Goal: Task Accomplishment & Management: Manage account settings

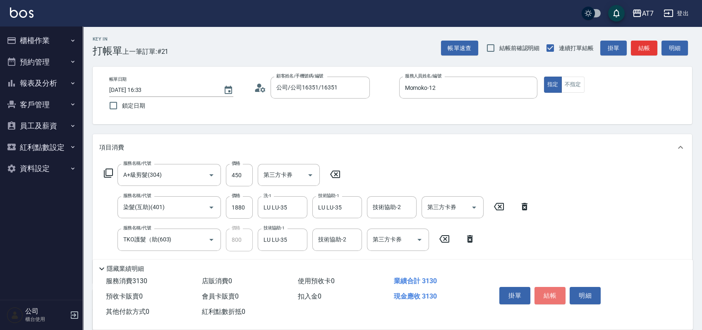
click at [555, 288] on button "結帳" at bounding box center [550, 295] width 31 height 17
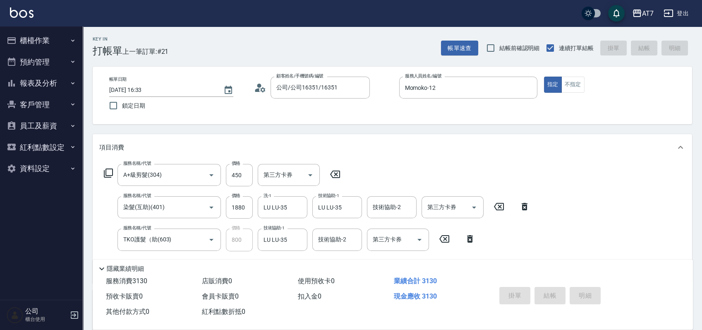
type input "2025/08/14 17:14"
type input "0"
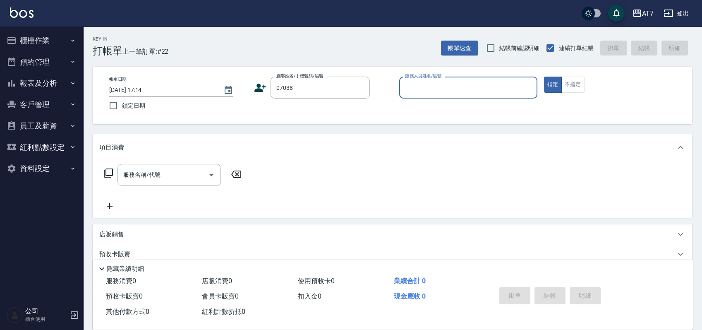
type input "07038"
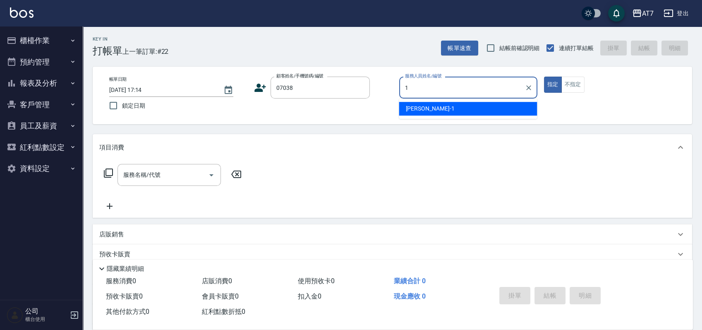
type input "[PERSON_NAME]-1"
type button "true"
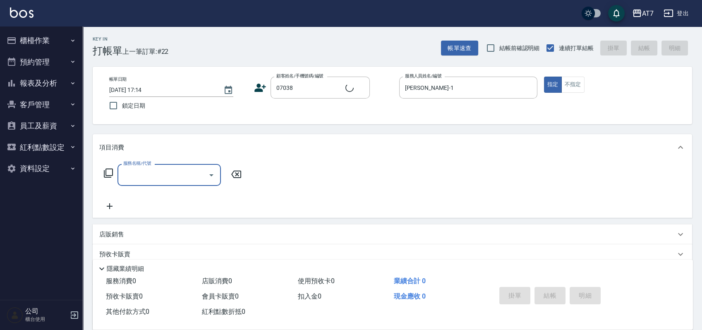
type input "公司/公司07038/07038"
type input "200"
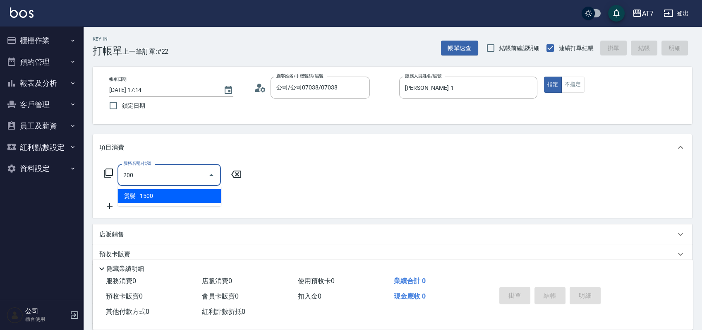
type input "150"
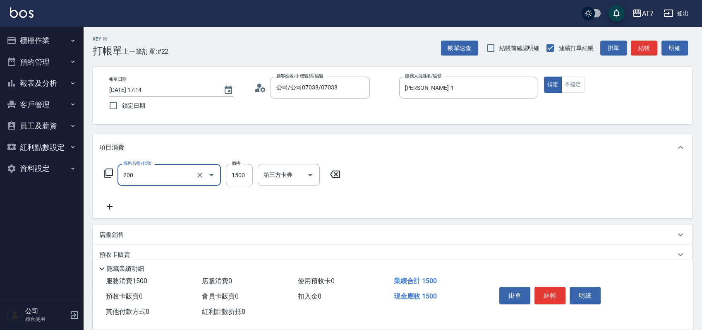
type input "燙髮(200)"
type input "0"
type input "200"
type input "20"
type input "2000"
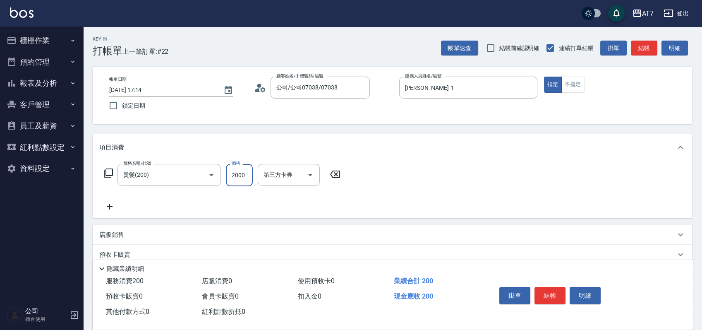
type input "200"
type input "2000"
click at [554, 291] on button "結帳" at bounding box center [550, 295] width 31 height 17
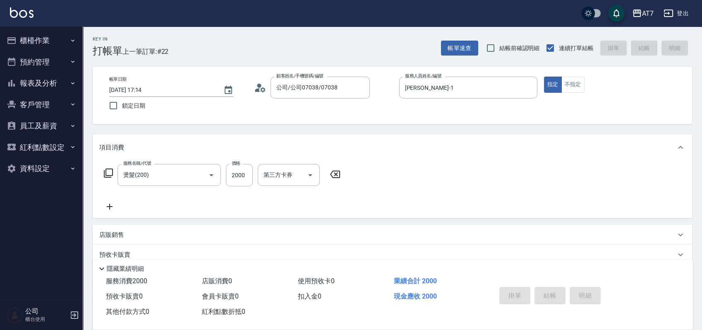
type input "[DATE] 17:21"
type input "0"
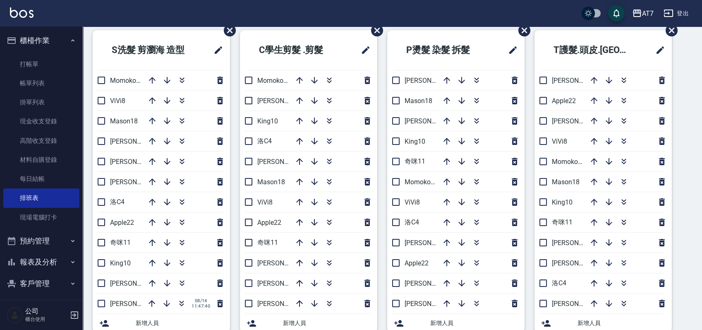
scroll to position [31, 0]
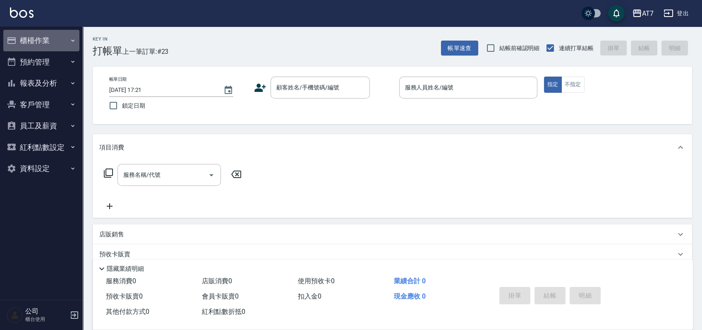
click at [34, 38] on button "櫃檯作業" at bounding box center [41, 41] width 76 height 22
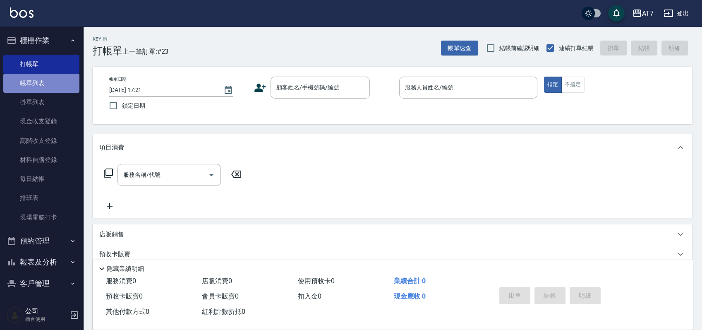
click at [43, 80] on link "帳單列表" at bounding box center [41, 83] width 76 height 19
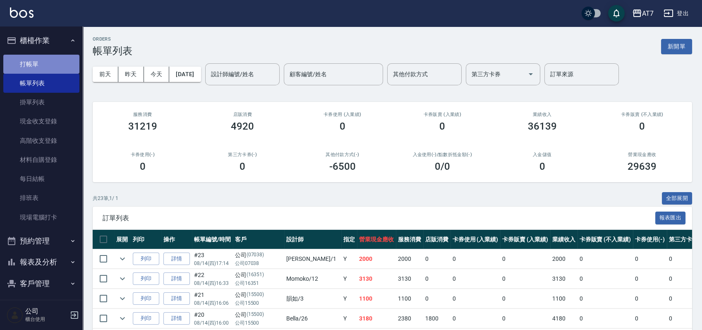
click at [43, 66] on link "打帳單" at bounding box center [41, 64] width 76 height 19
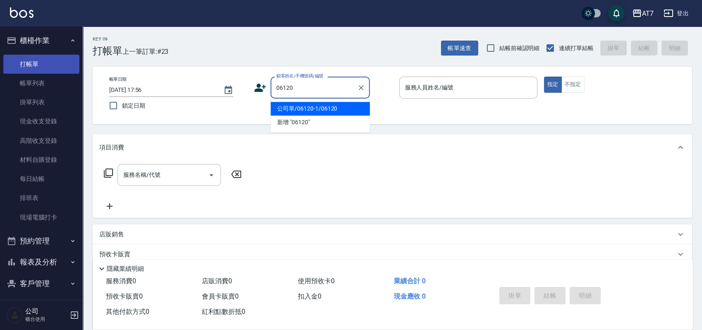
type input "公司單/06120-1/06120"
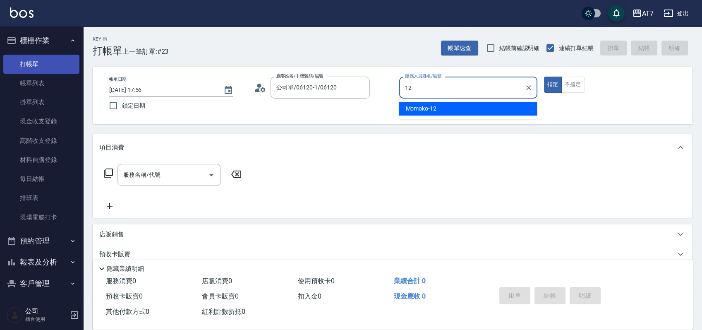
type input "Momoko-12"
type button "true"
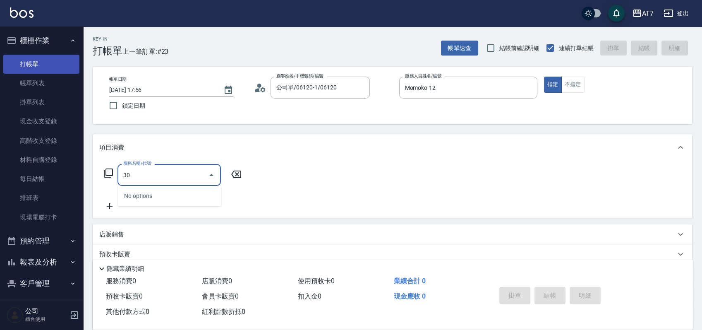
type input "304"
type input "40"
type input "A+級剪髮(304)"
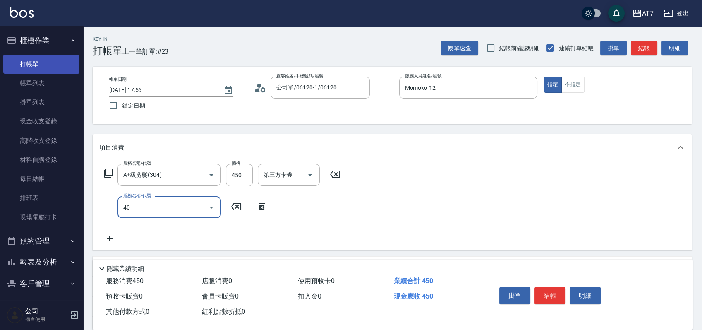
type input "401"
type input "190"
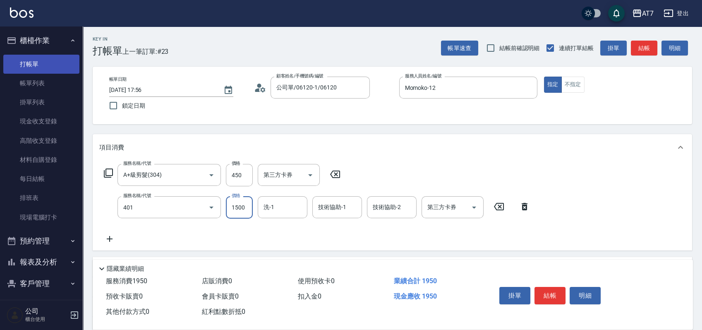
type input "染髮(互助)(401)"
type input "1"
type input "40"
type input "16"
type input "60"
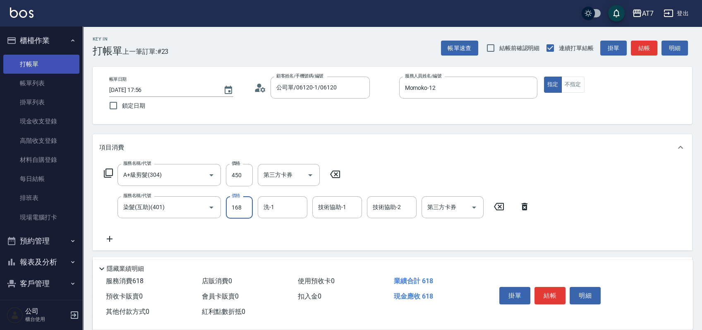
type input "1680"
type input "210"
type input "1680"
type input "依依-30"
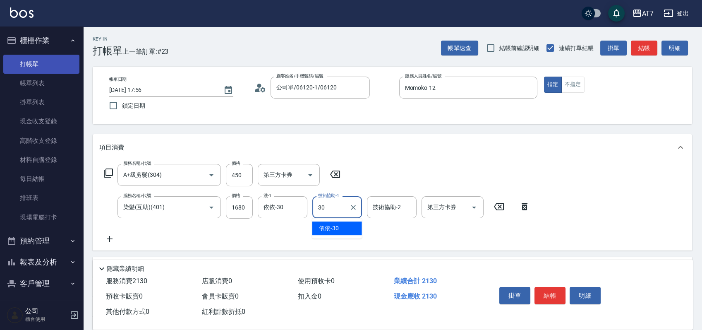
type input "依依-30"
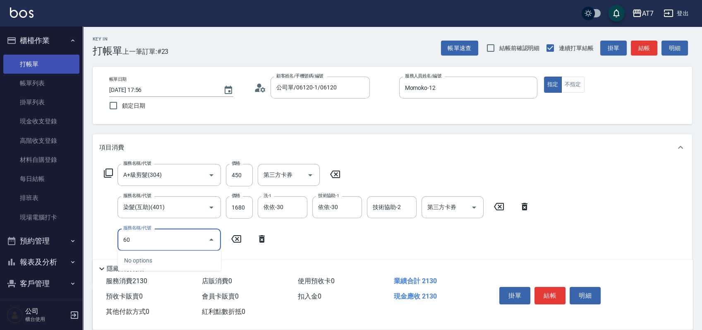
type input "608"
type input "410"
type input "鉑金護髮S（自領(608)"
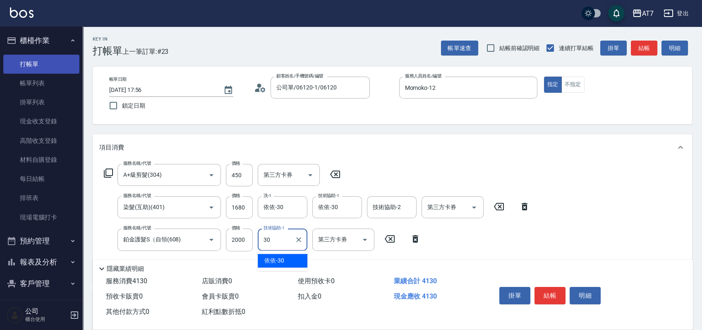
type input "依依-30"
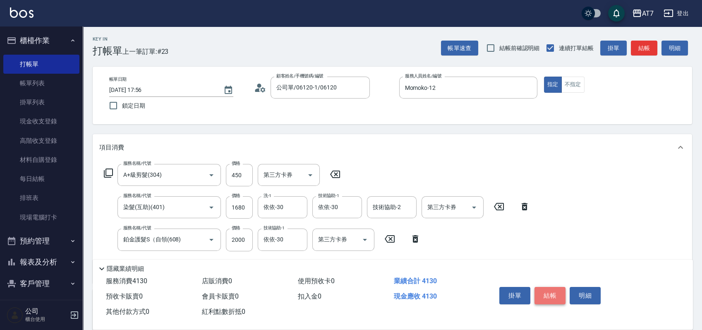
click at [552, 292] on button "結帳" at bounding box center [550, 295] width 31 height 17
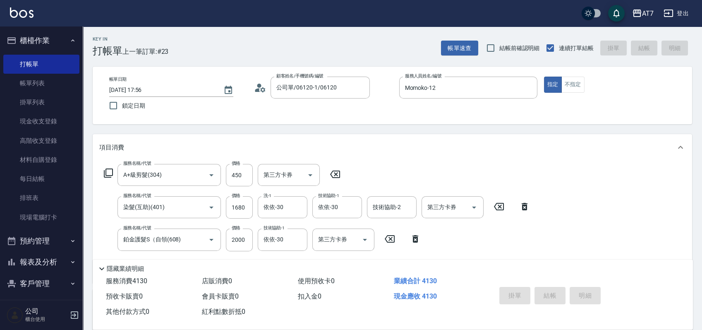
type input "0"
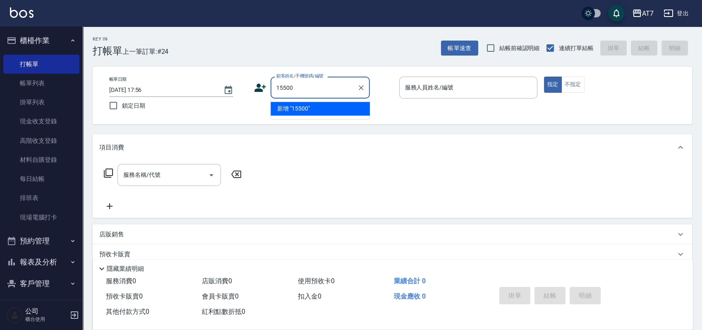
type input "15500"
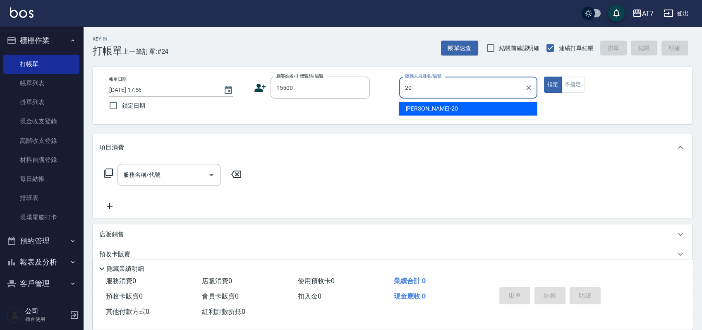
type input "妮可-20"
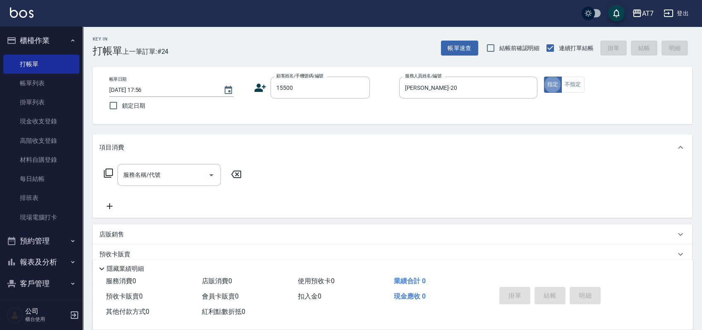
type input "公司/公司15500/15500"
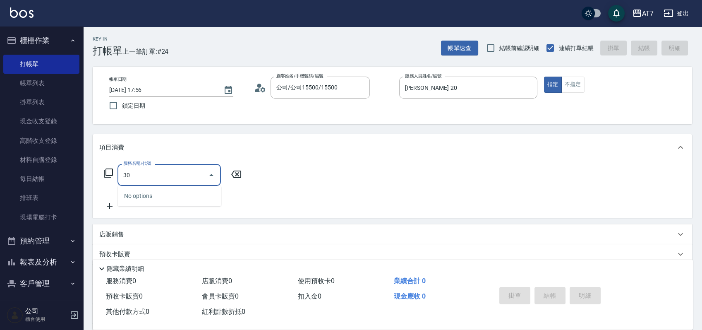
type input "302"
type input "30"
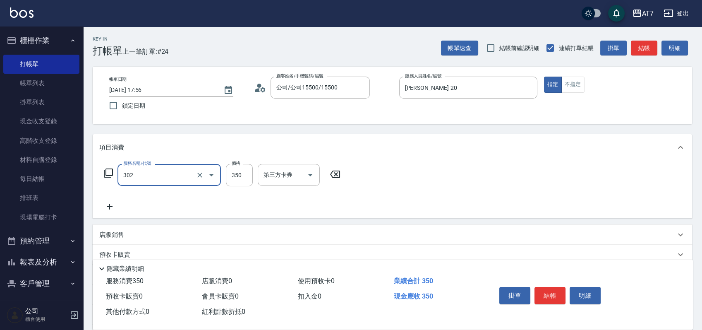
type input "剪髮(302)"
click at [552, 292] on button "結帳" at bounding box center [550, 295] width 31 height 17
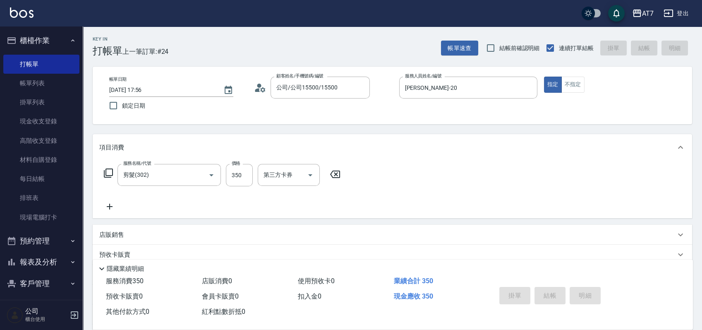
type input "0"
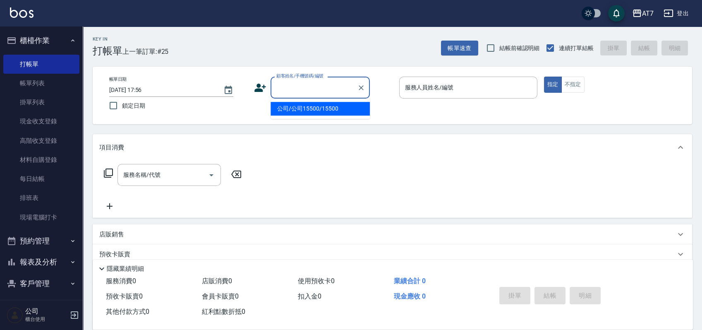
click at [305, 89] on input "顧客姓名/手機號碼/編號" at bounding box center [313, 87] width 79 height 14
click at [326, 109] on li "公司/公司16351/16351" at bounding box center [320, 109] width 99 height 14
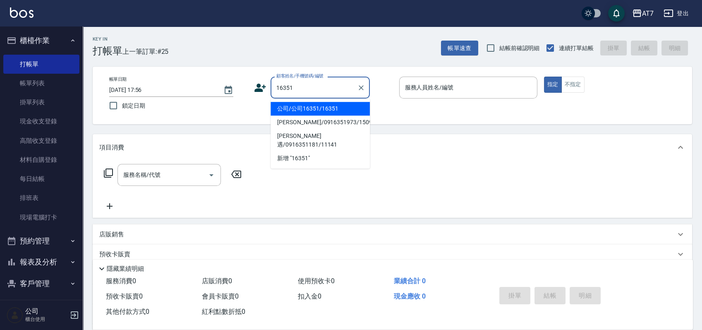
type input "公司/公司16351/16351"
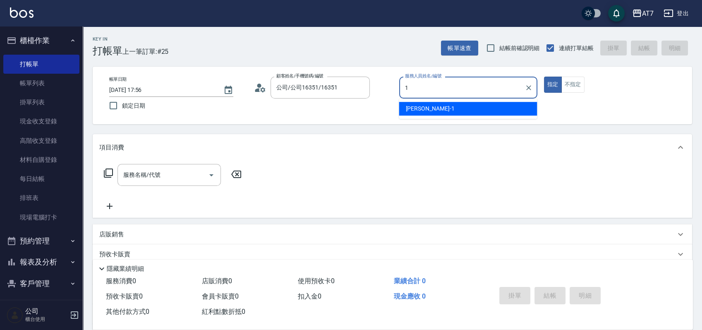
type input "米雪兒-1"
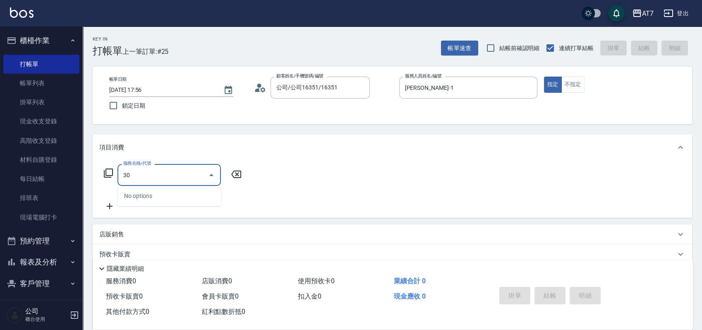
type input "305"
type input "50"
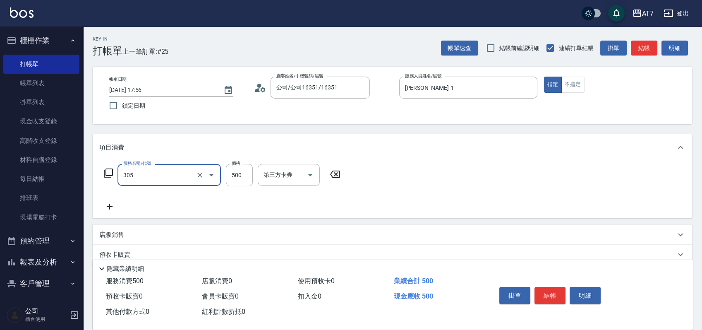
type input "A++剪髮(305)"
type input "7"
type input "0"
type input "700"
type input "70"
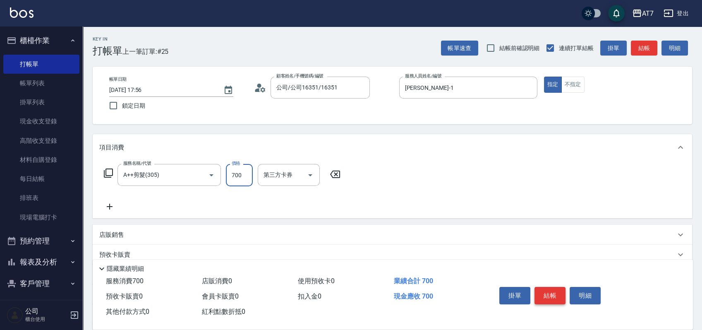
type input "700"
click at [545, 290] on button "結帳" at bounding box center [550, 295] width 31 height 17
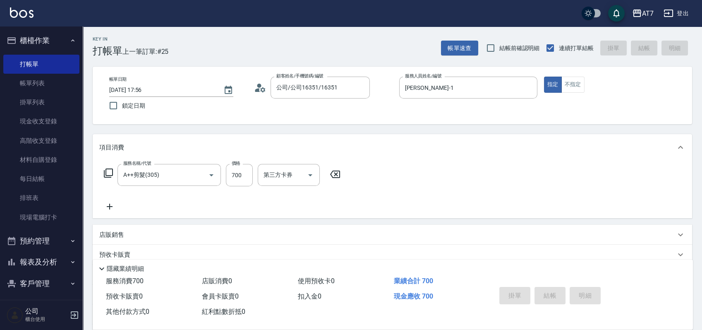
type input "2025/08/14 18:07"
type input "0"
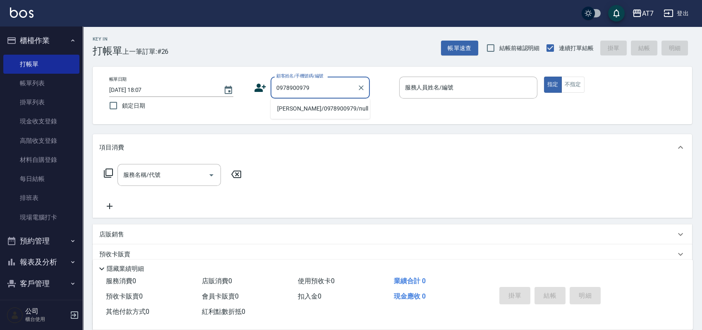
type input "林恩穎/0978900979/null"
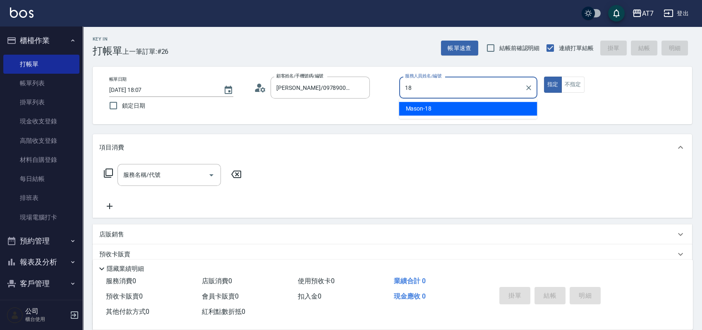
type input "Mason-18"
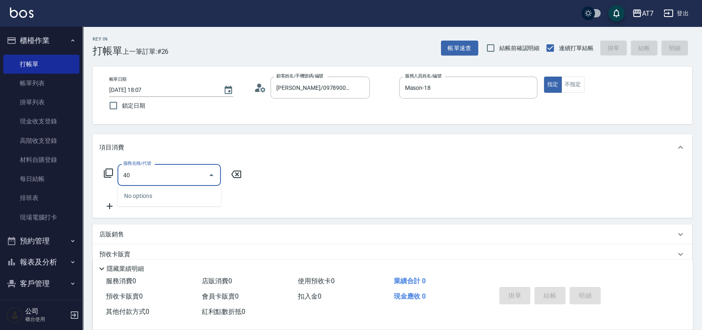
type input "401"
type input "150"
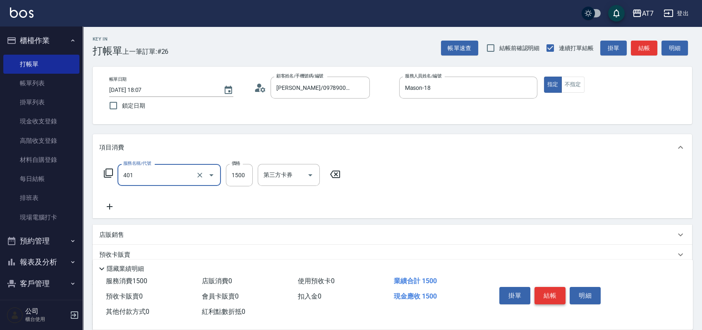
type input "染髮(互助)(401)"
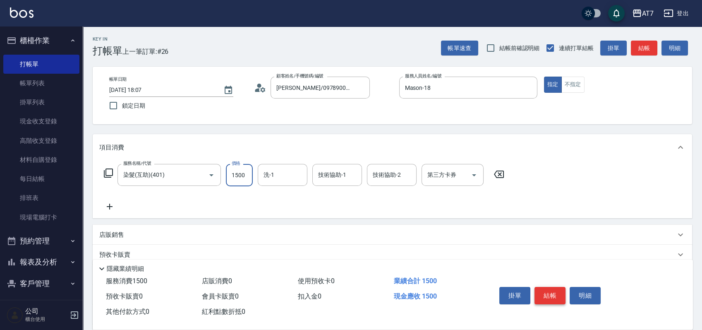
type input "1"
type input "0"
type input "169"
type input "10"
type input "1699"
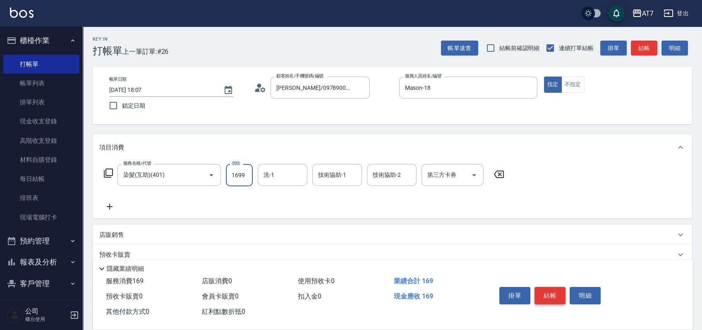
type input "160"
type input "1699"
type input "Bella-26"
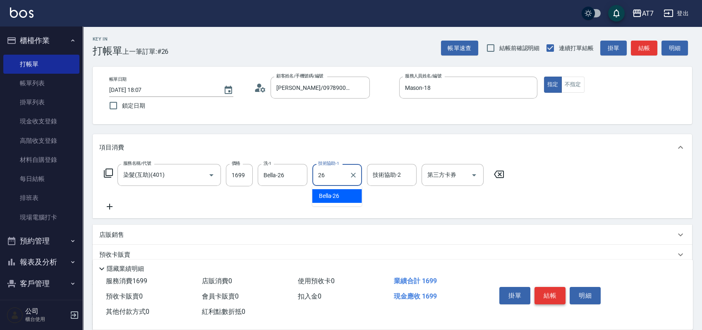
type input "Bella-26"
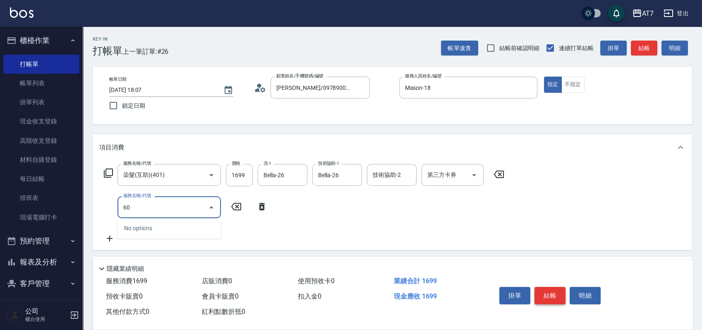
type input "609"
type input "410"
type input "鉑金護髮M（自領(609)"
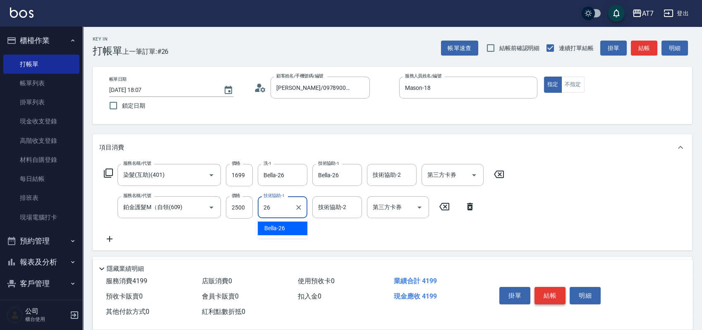
type input "Bella-26"
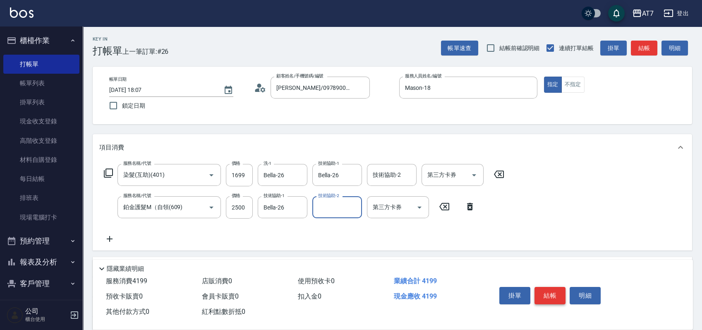
click at [547, 291] on button "結帳" at bounding box center [550, 295] width 31 height 17
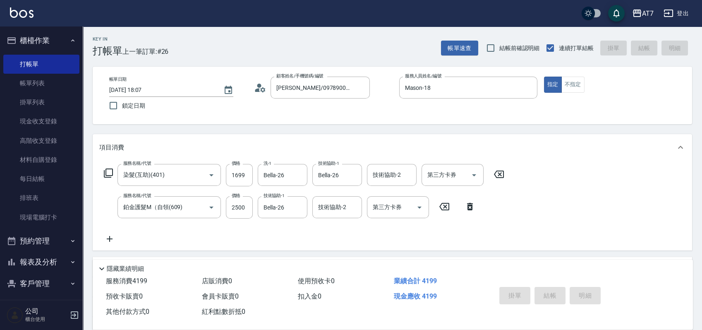
type input "2025/08/14 18:16"
type input "0"
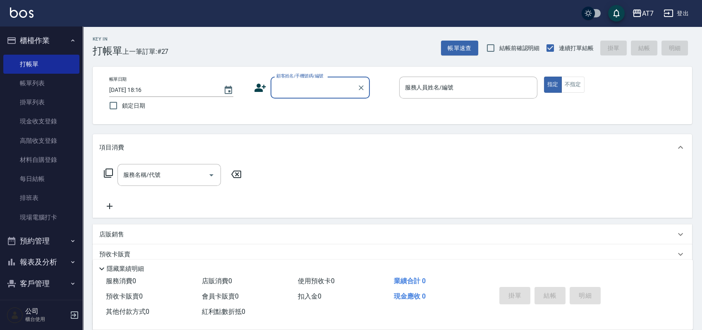
click at [33, 260] on button "報表及分析" at bounding box center [41, 262] width 76 height 22
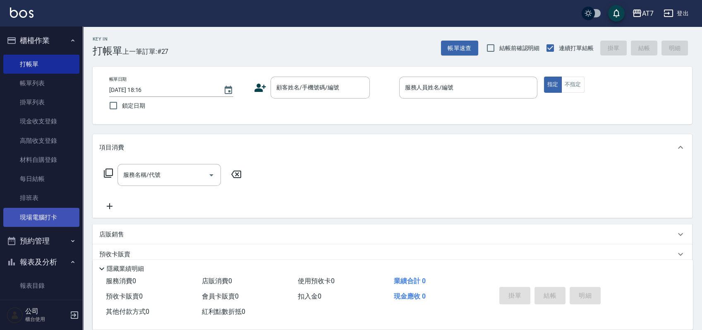
scroll to position [166, 0]
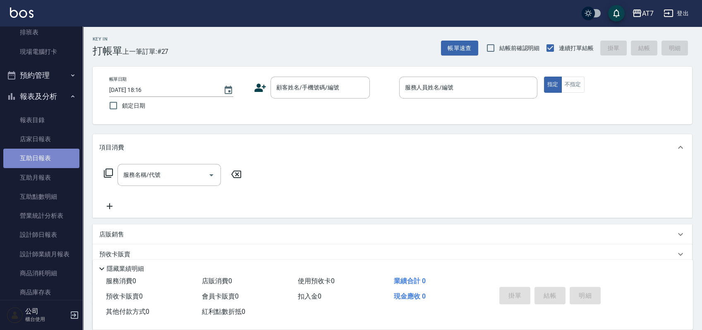
click at [41, 154] on link "互助日報表" at bounding box center [41, 158] width 76 height 19
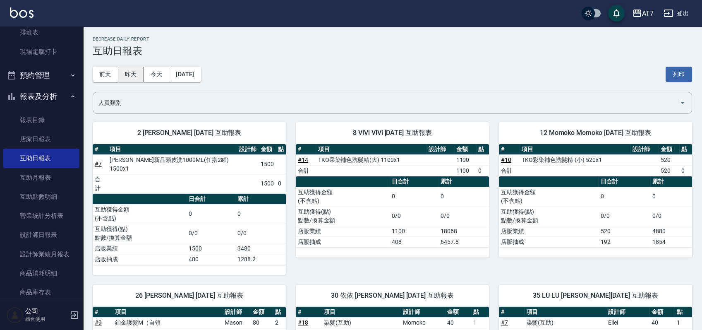
click at [136, 69] on button "昨天" at bounding box center [131, 74] width 26 height 15
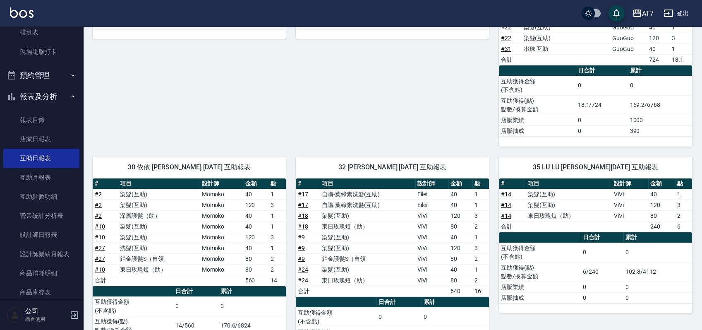
scroll to position [221, 0]
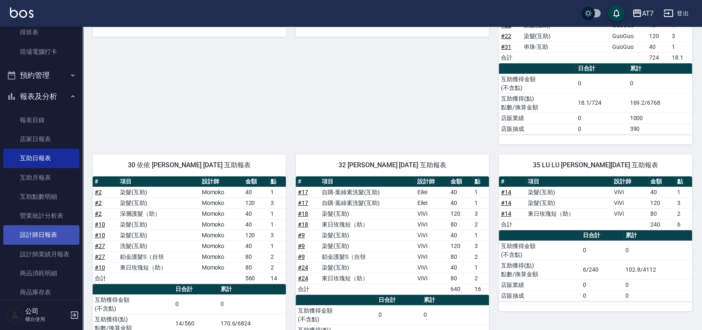
click at [38, 228] on link "設計師日報表" at bounding box center [41, 234] width 76 height 19
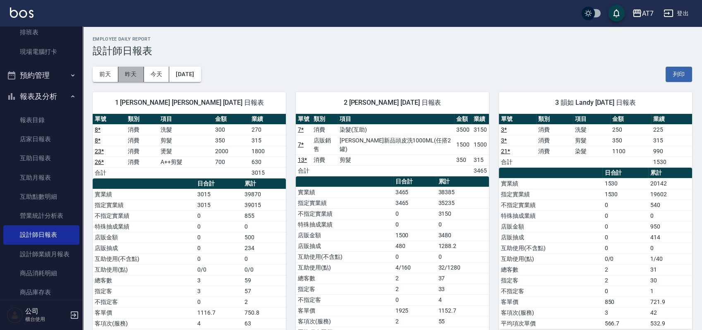
click at [132, 78] on button "昨天" at bounding box center [131, 74] width 26 height 15
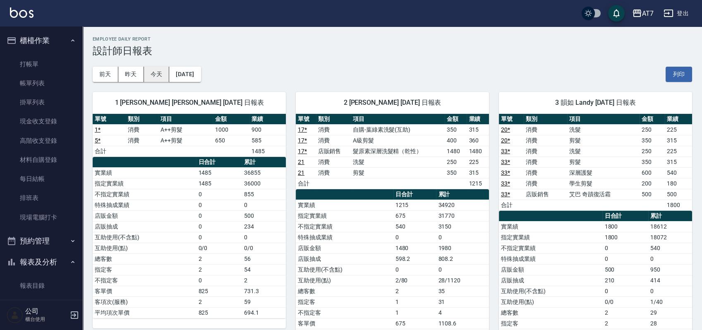
click at [154, 73] on button "今天" at bounding box center [157, 74] width 26 height 15
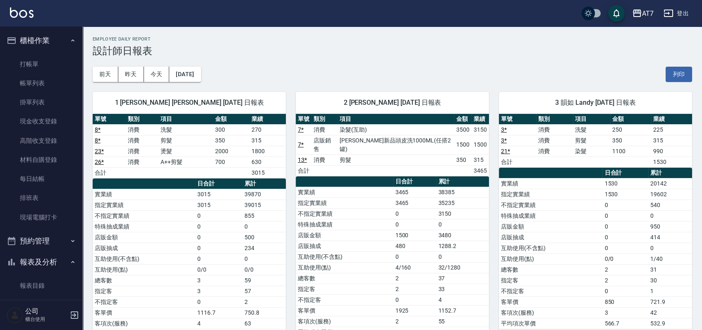
scroll to position [221, 0]
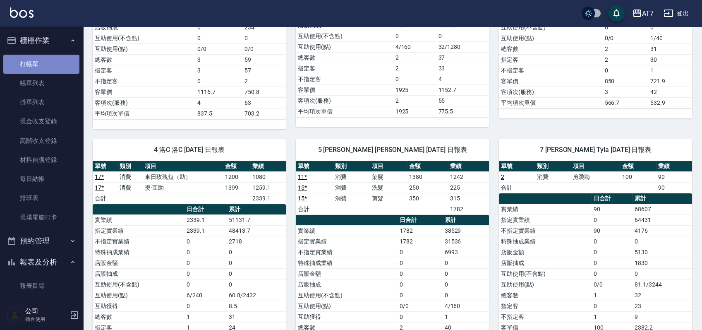
click at [43, 64] on link "打帳單" at bounding box center [41, 64] width 76 height 19
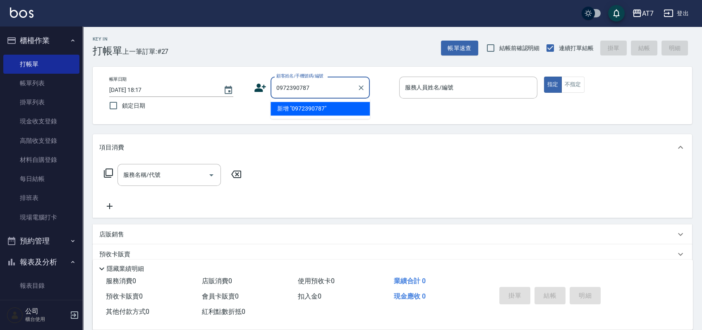
type input "0972390787"
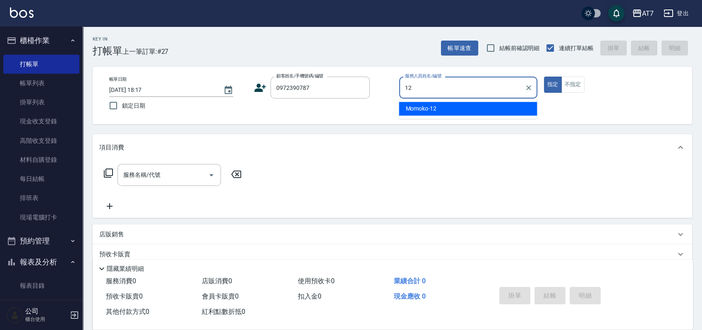
type input "Momoko-12"
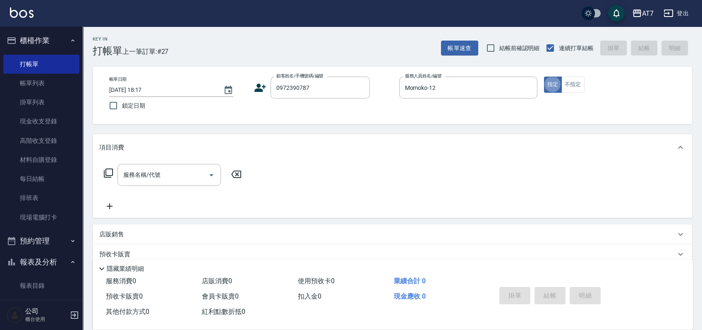
type button "true"
type input "401"
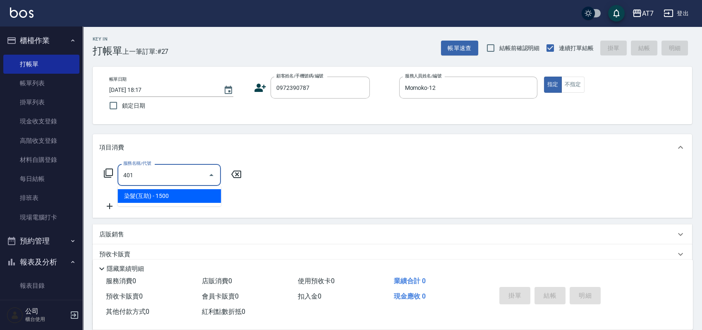
type input "150"
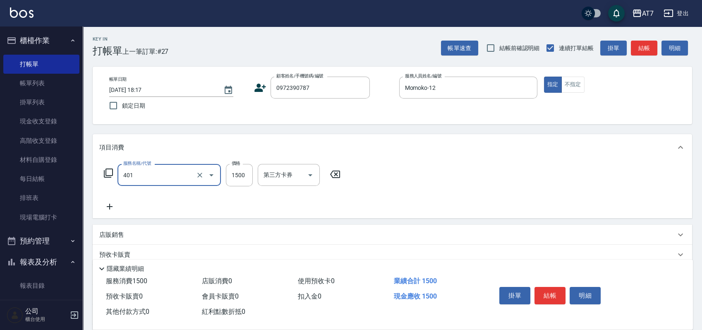
type input "染髮(互助)(401)"
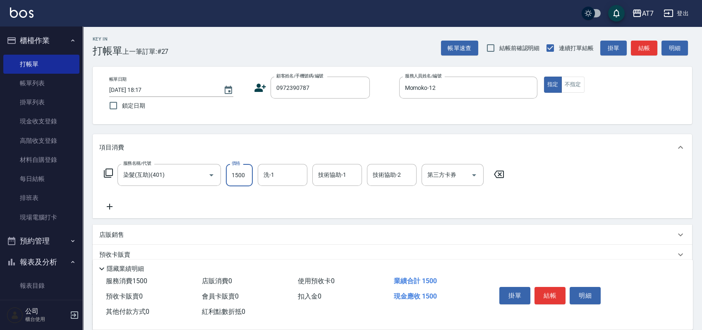
type input "0"
type input "328"
type input "30"
type input "3280"
type input "320"
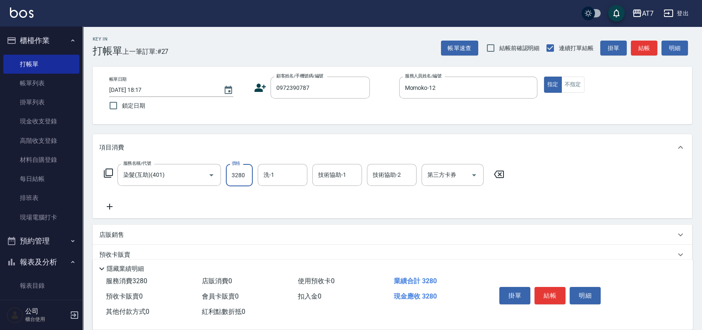
type input "3280"
type input "YuYu-40"
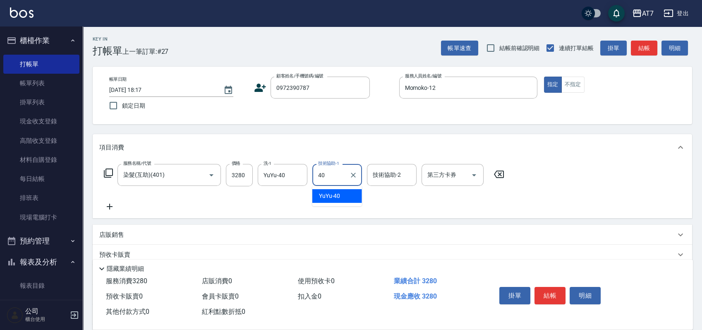
type input "YuYu-40"
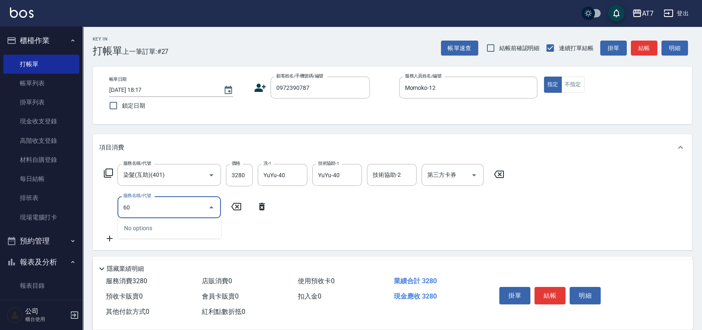
type input "603"
type input "400"
type input "TKO護髮（助(603)"
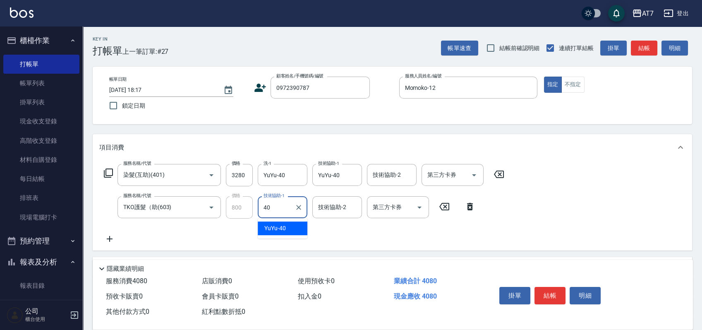
type input "YuYu-40"
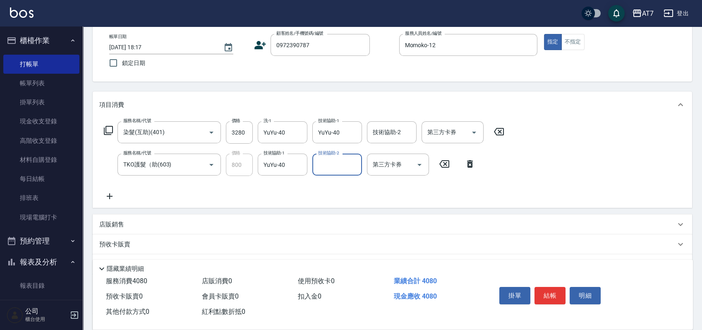
scroll to position [55, 0]
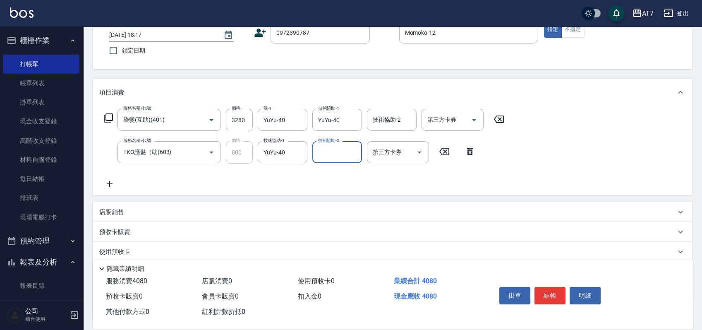
drag, startPoint x: 365, startPoint y: 208, endPoint x: 365, endPoint y: 197, distance: 11.2
click at [365, 208] on div "店販銷售" at bounding box center [387, 212] width 576 height 9
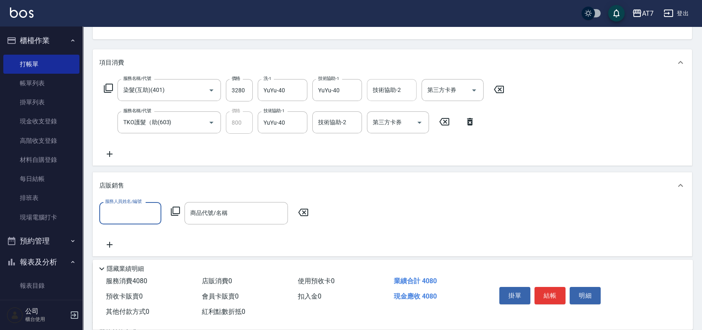
scroll to position [110, 0]
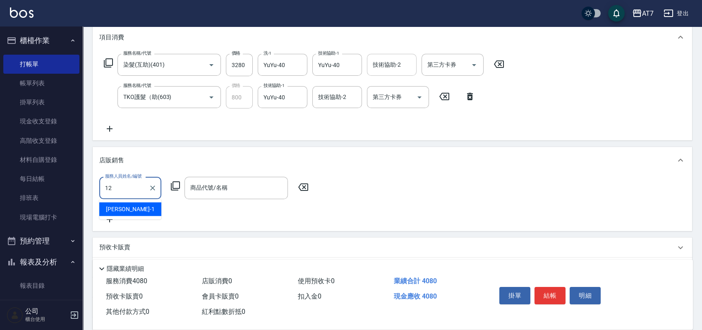
type input "Momoko-12"
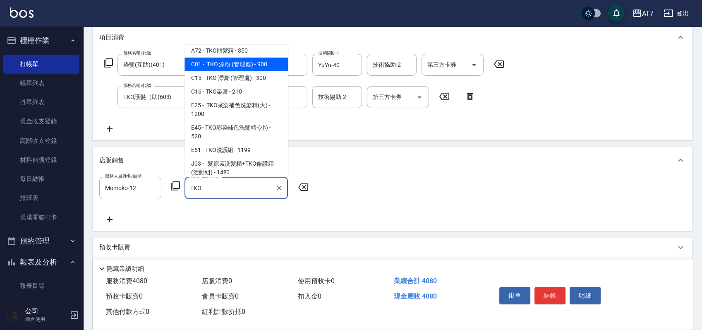
scroll to position [64, 0]
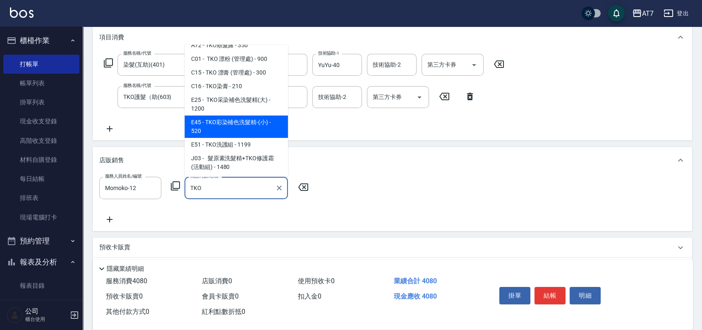
click at [253, 125] on span "E45 - TKO彩染補色洗髮精-(小) - 520" at bounding box center [236, 126] width 103 height 22
type input "TKO彩染補色洗髮精-(小)"
type input "460"
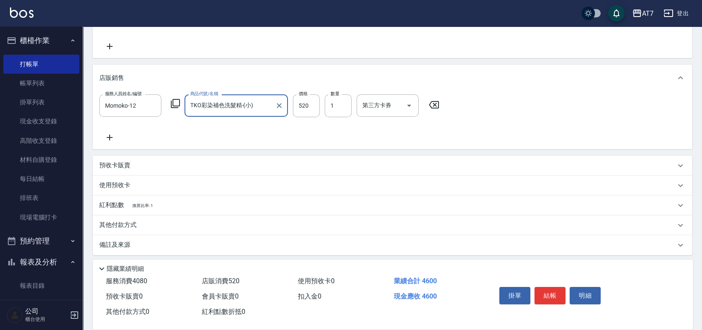
scroll to position [195, 0]
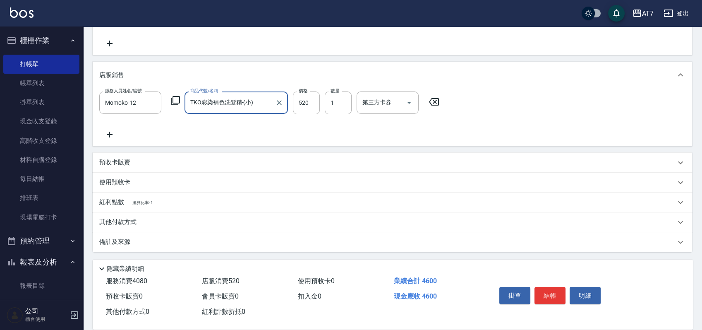
type input "TKO彩染補色洗髮精-(小)"
click at [194, 227] on div "其他付款方式" at bounding box center [393, 222] width 600 height 20
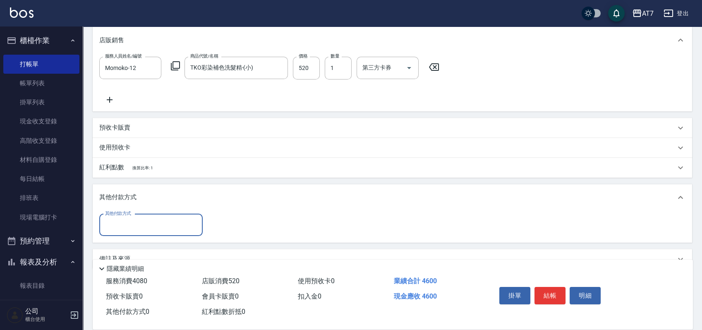
scroll to position [247, 0]
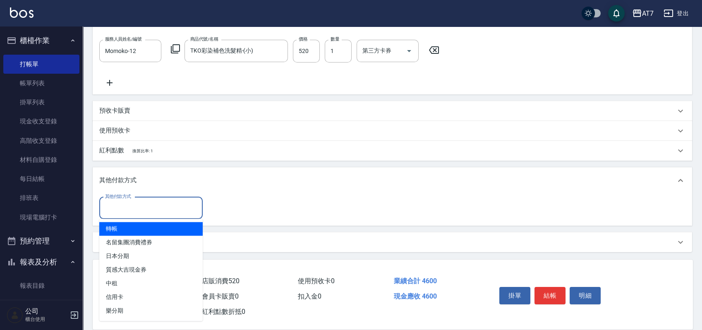
click at [159, 203] on input "其他付款方式" at bounding box center [151, 208] width 96 height 14
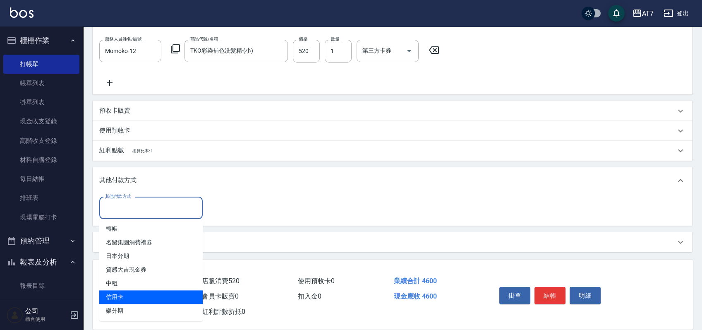
click at [137, 290] on span "信用卡" at bounding box center [150, 297] width 103 height 14
type input "信用卡"
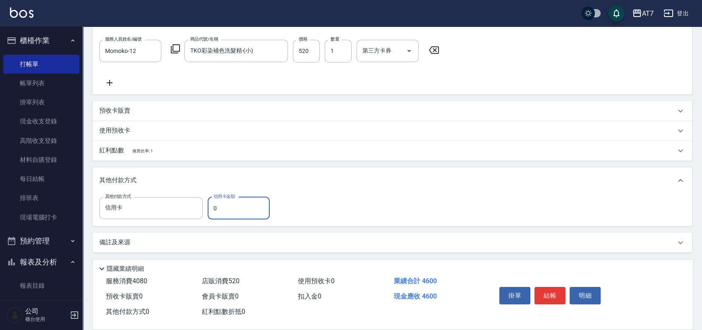
click at [214, 209] on input "0" at bounding box center [239, 208] width 62 height 22
type input "20"
type input "450"
type input "260"
type input "430"
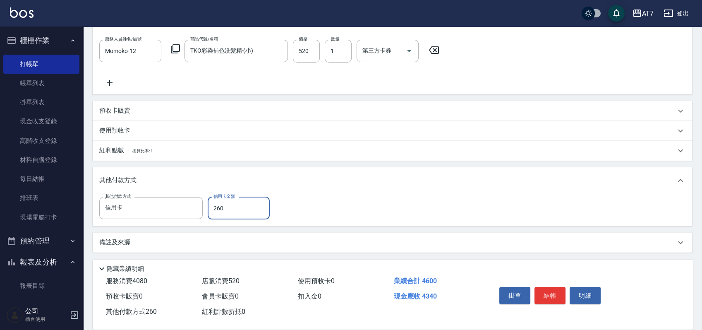
type input "2600"
type input "200"
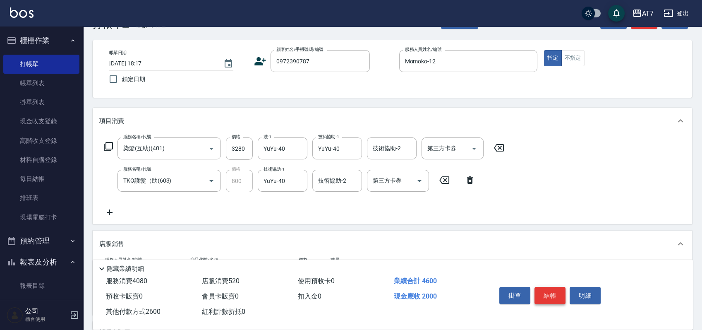
type input "2600"
click at [550, 293] on button "結帳" at bounding box center [550, 295] width 31 height 17
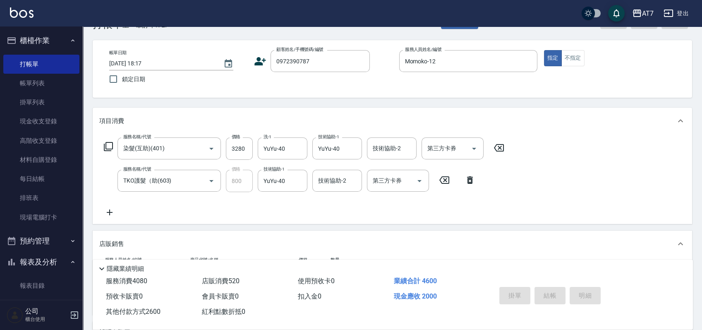
type input "2025/08/14 18:26"
type input "0"
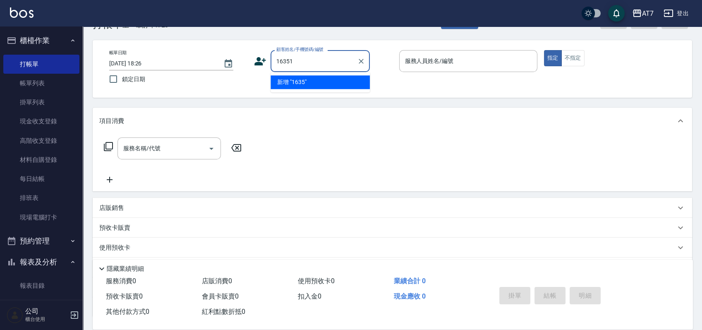
type input "16351"
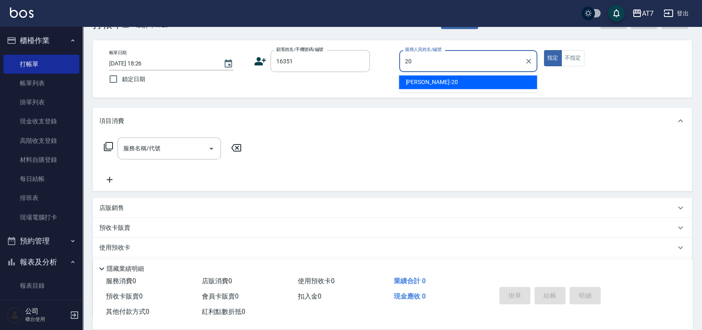
type input "妮可-20"
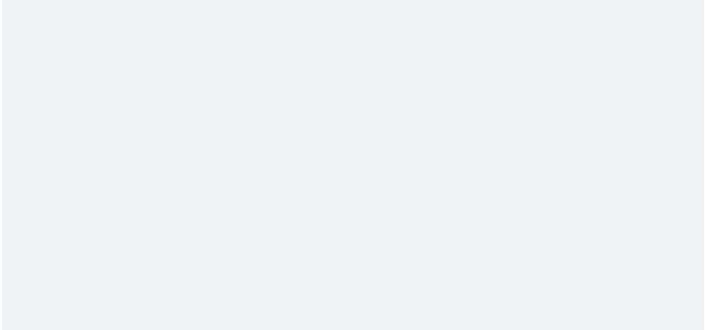
scroll to position [0, 0]
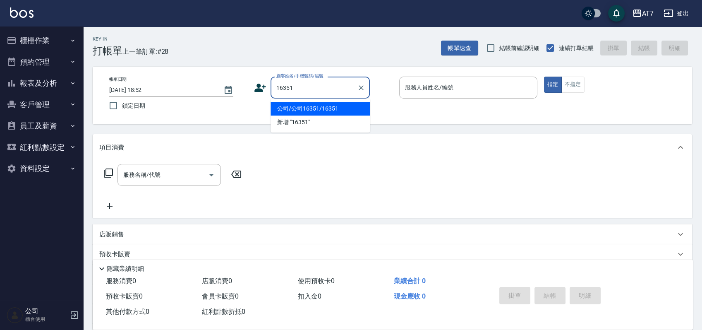
type input "公司/公司16351/16351"
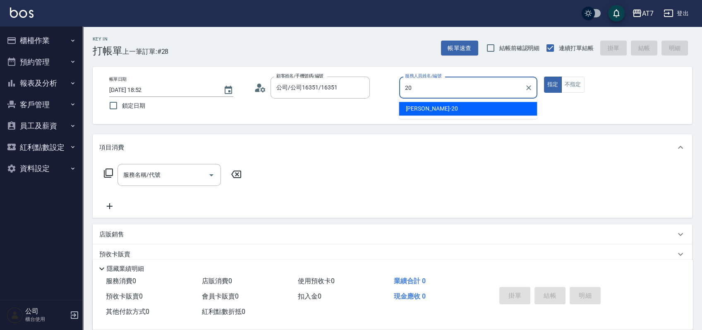
type input "[PERSON_NAME]-20"
type button "true"
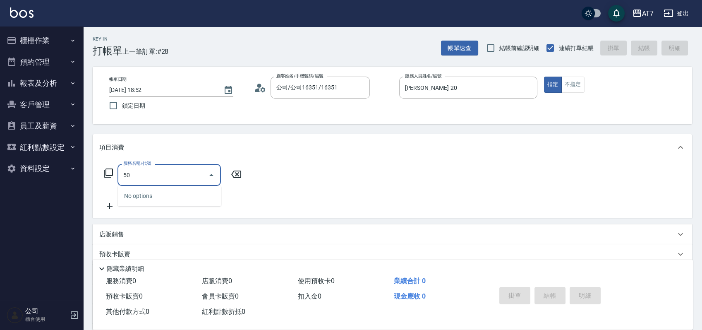
type input "500"
type input "30"
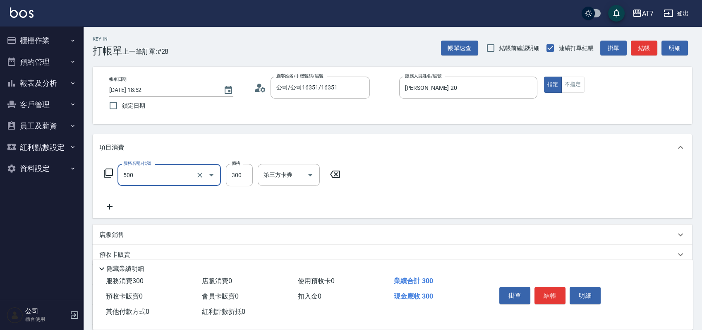
type input "洗髮(500)"
type input "0"
type input "25"
type input "20"
type input "250"
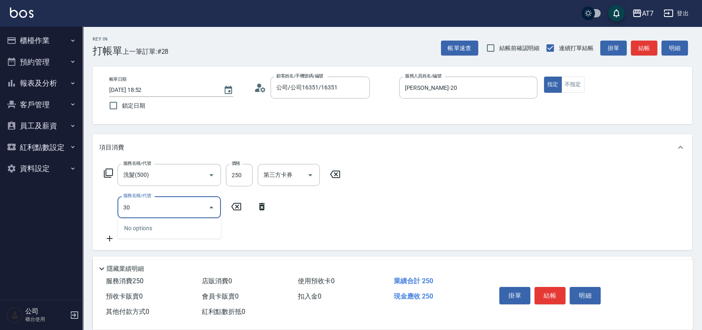
type input "301"
type input "50"
type input "學生剪髮(301)"
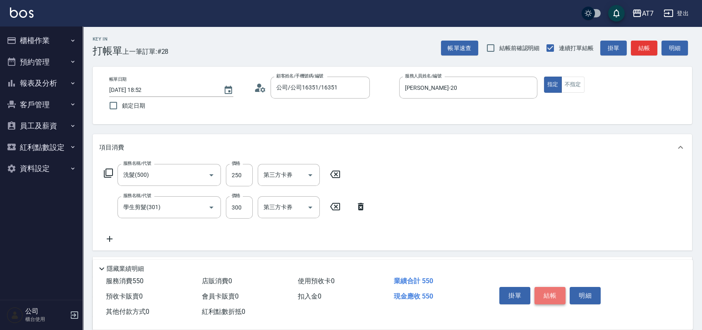
click at [553, 295] on button "結帳" at bounding box center [550, 295] width 31 height 17
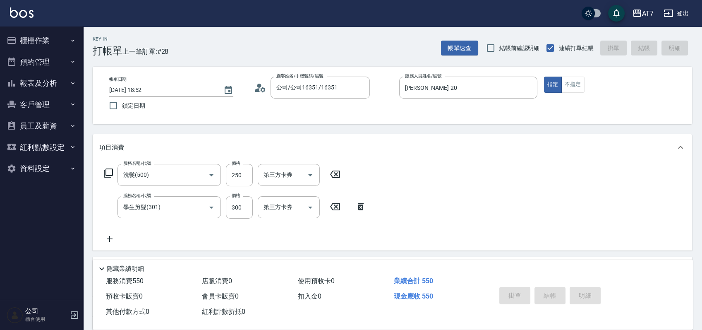
type input "0"
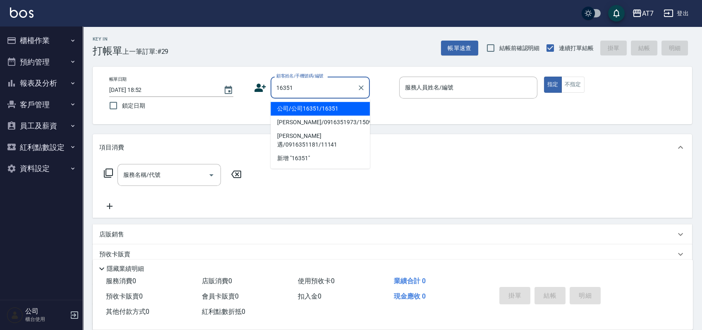
type input "公司/公司16351/16351"
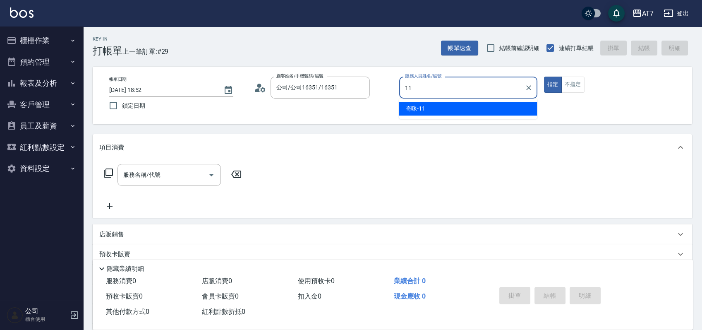
type input "奇咪-11"
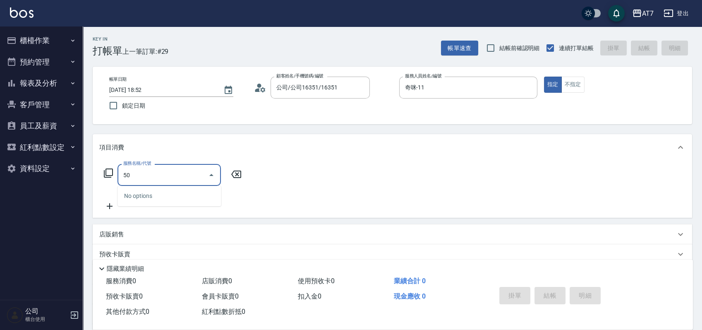
type input "500"
type input "30"
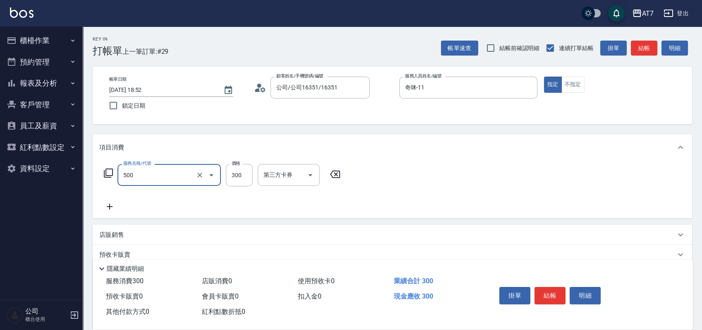
type input "洗髮(500)"
type input "0"
type input "25"
type input "20"
type input "250"
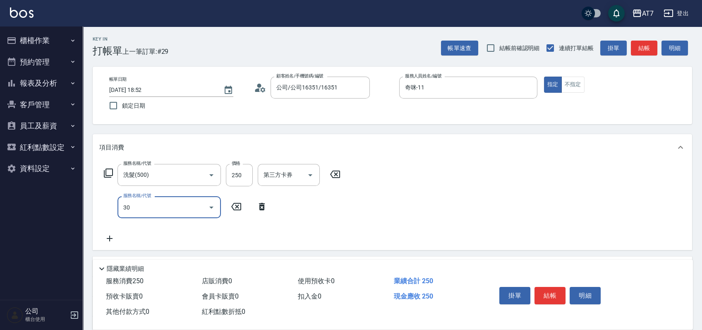
type input "302"
type input "60"
type input "剪髮(302)"
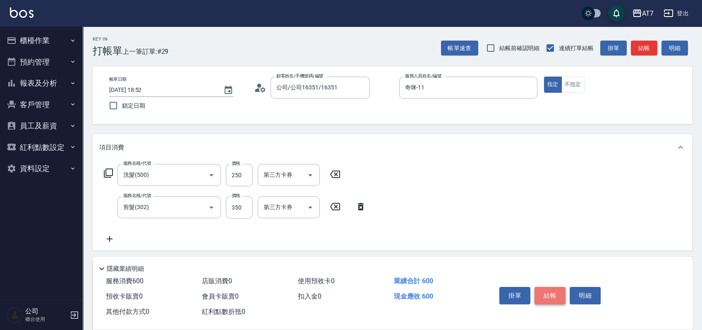
click at [552, 287] on button "結帳" at bounding box center [550, 295] width 31 height 17
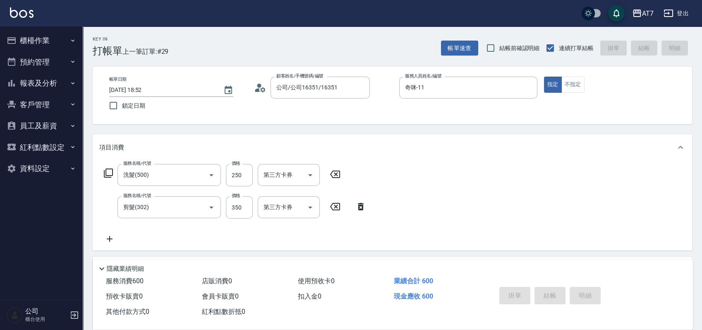
type input "2025/08/14 19:05"
type input "0"
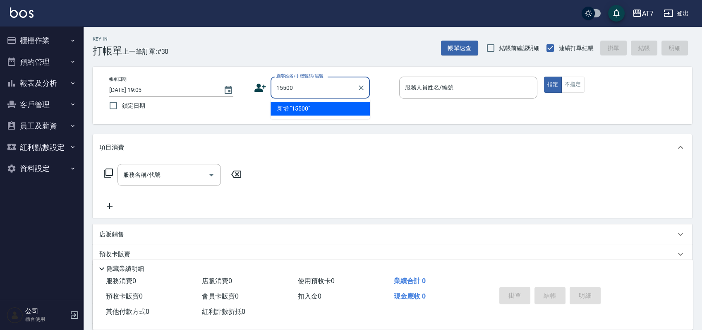
type input "15500"
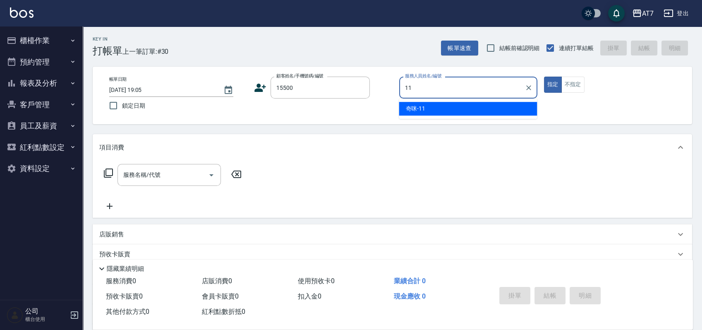
type input "奇咪-11"
type input "公司/公司15500/15500"
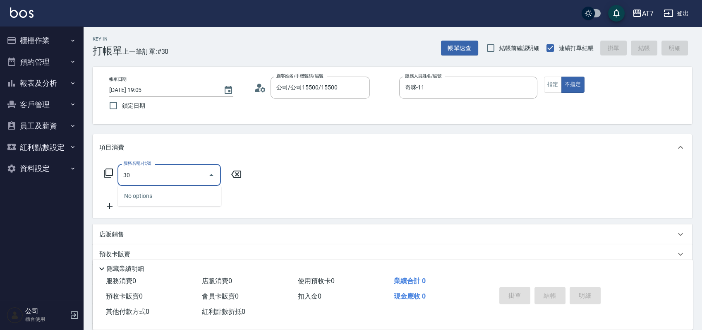
type input "301"
type input "30"
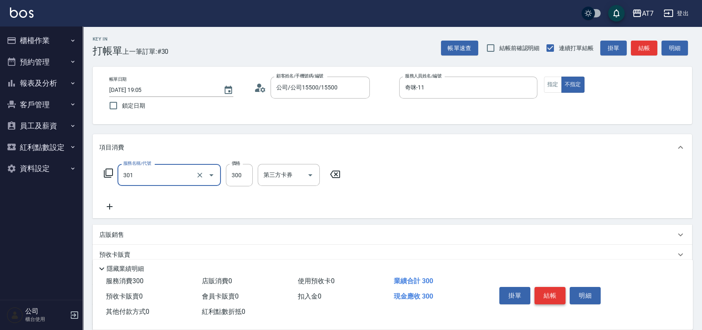
type input "學生剪髮(301)"
click at [549, 293] on button "結帳" at bounding box center [550, 295] width 31 height 17
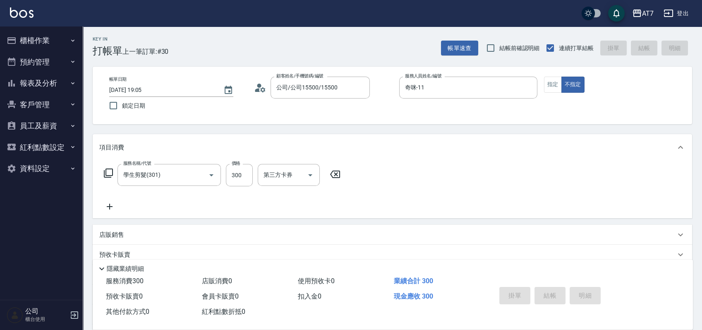
type input "2025/08/14 19:24"
type input "0"
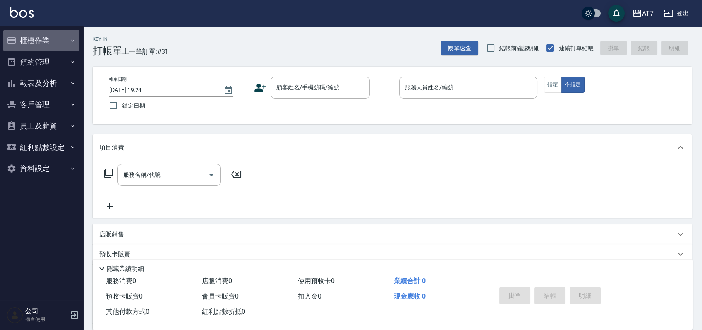
click at [52, 43] on button "櫃檯作業" at bounding box center [41, 41] width 76 height 22
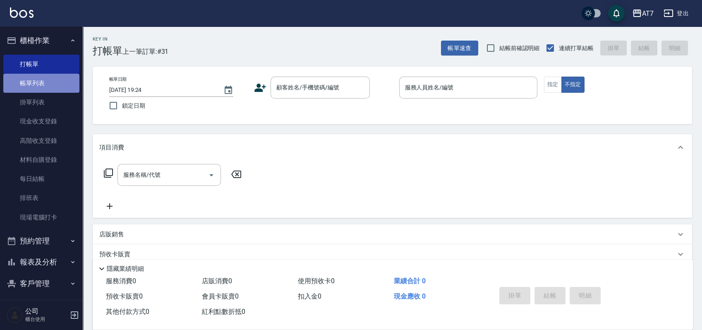
click at [52, 78] on link "帳單列表" at bounding box center [41, 83] width 76 height 19
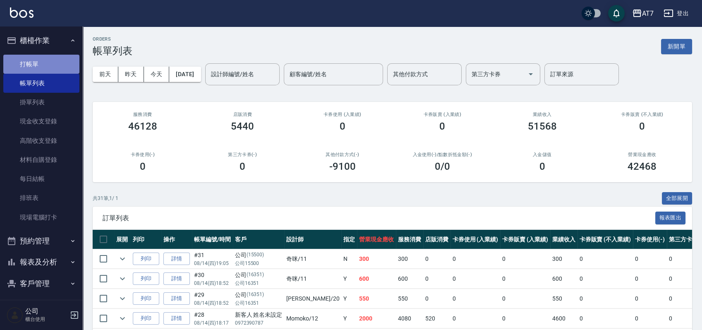
click at [55, 70] on link "打帳單" at bounding box center [41, 64] width 76 height 19
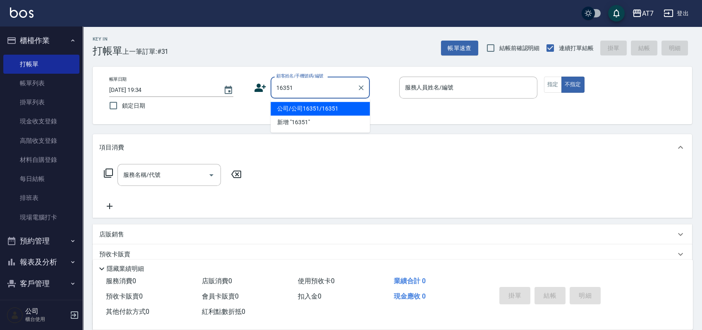
type input "公司/公司16351/16351"
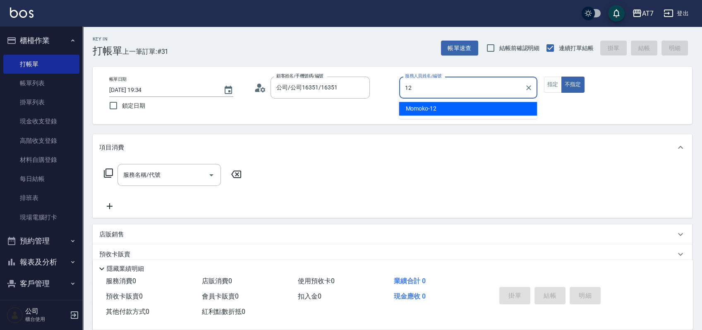
type input "Momoko-12"
type button "false"
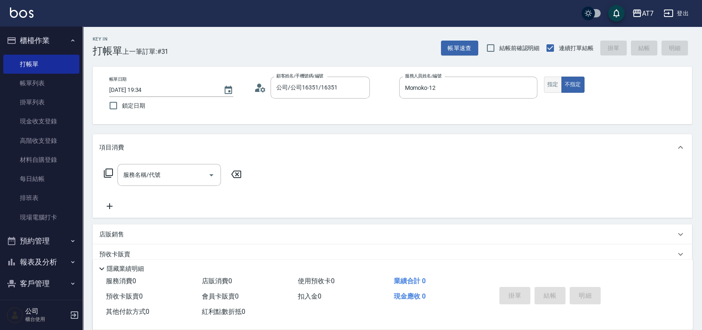
click at [555, 81] on button "指定" at bounding box center [553, 85] width 18 height 16
click at [144, 178] on input "服務名稱/代號" at bounding box center [163, 175] width 84 height 14
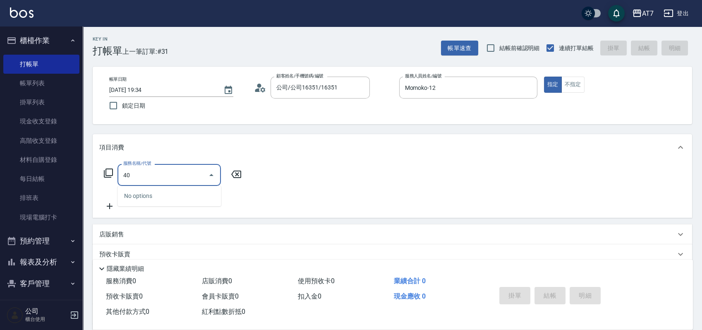
type input "401"
type input "150"
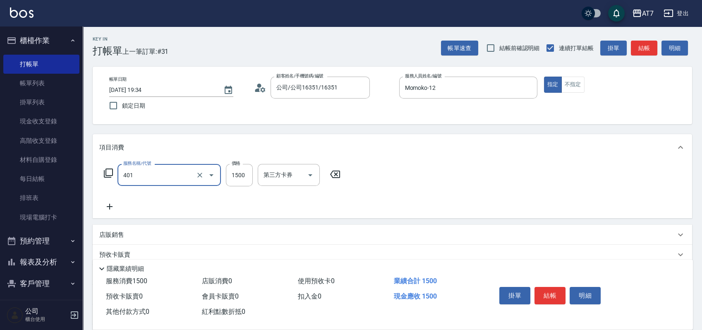
type input "染髮(互助)(401)"
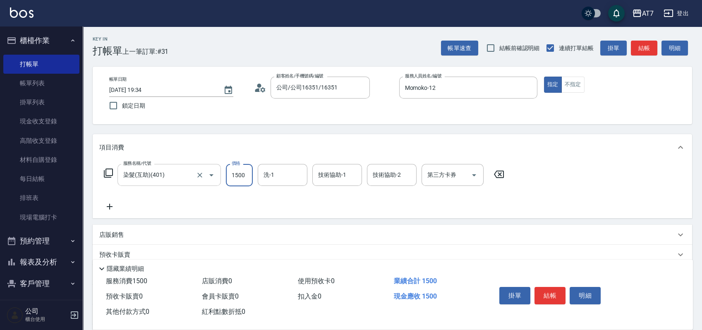
type input "1"
type input "0"
type input "18"
type input "10"
type input "188"
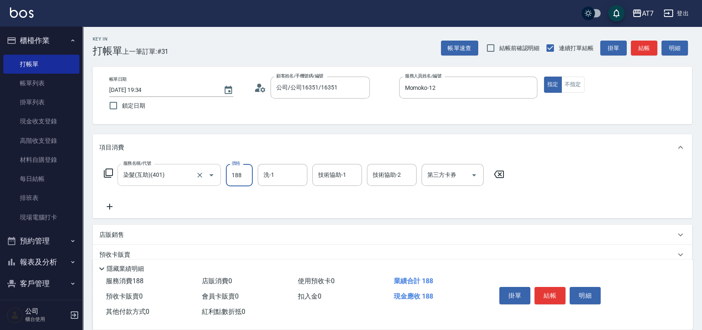
type input "180"
type input "1880"
type input "依依-30"
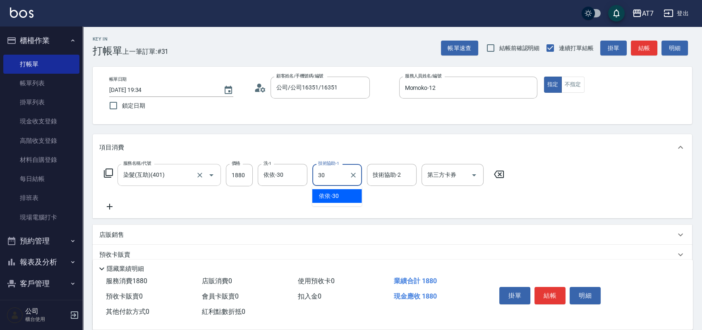
type input "依依-30"
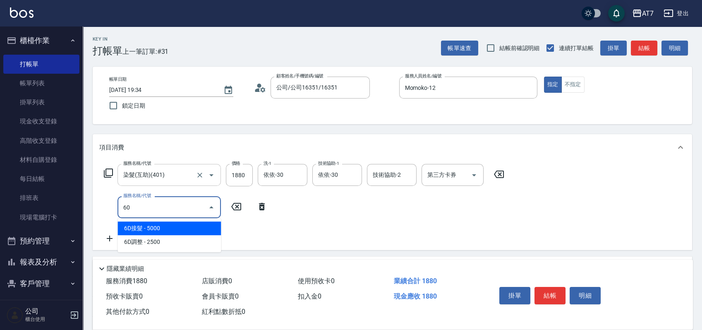
type input "607"
type input "330"
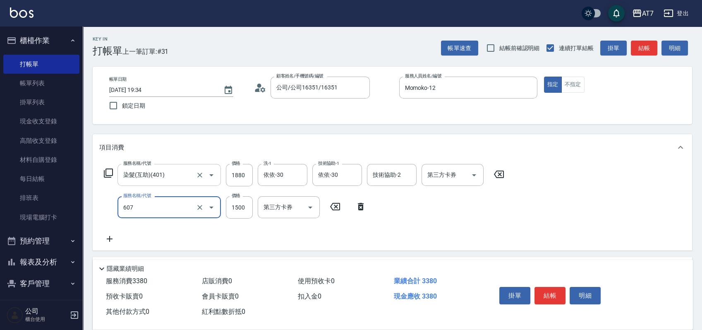
type input "東日玫瑰短（助）(607)"
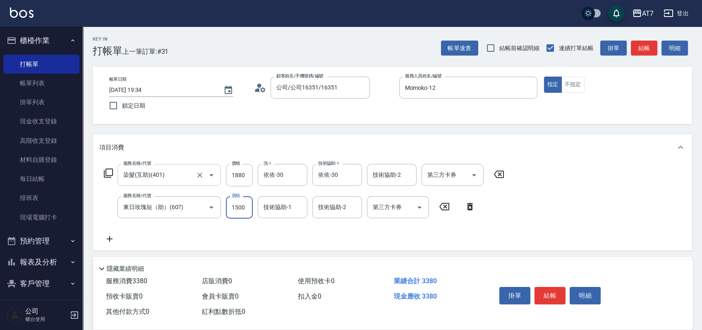
type input "1"
type input "180"
type input "120"
type input "200"
type input "1200"
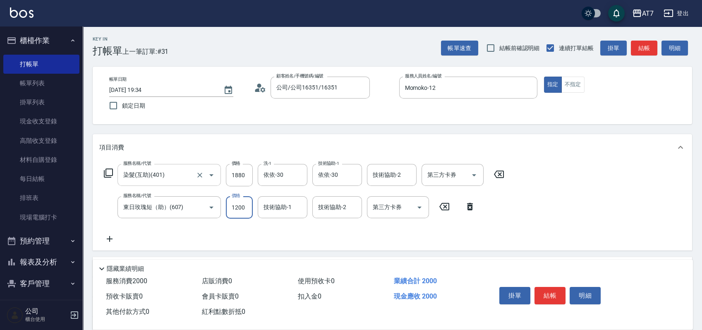
type input "300"
type input "1200"
type input "依依-30"
click at [550, 291] on button "結帳" at bounding box center [550, 295] width 31 height 17
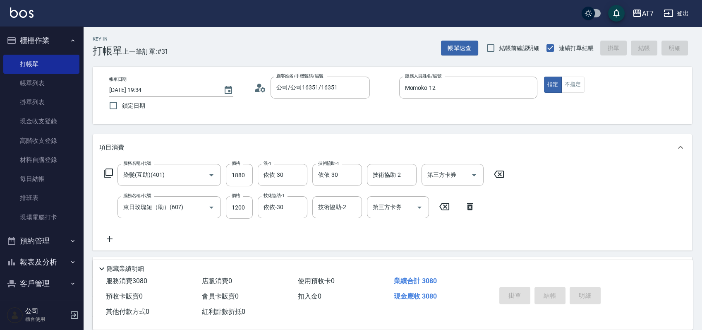
type input "0"
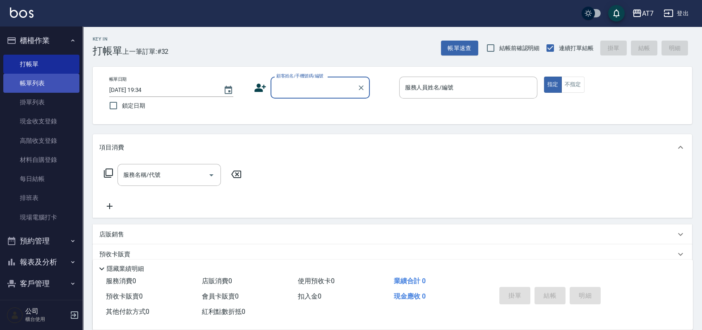
click at [32, 86] on link "帳單列表" at bounding box center [41, 83] width 76 height 19
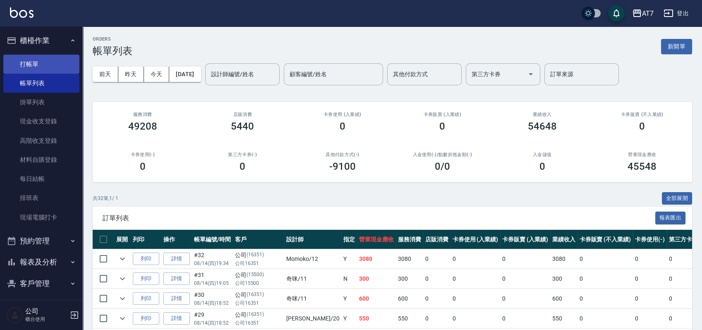
click at [48, 63] on link "打帳單" at bounding box center [41, 64] width 76 height 19
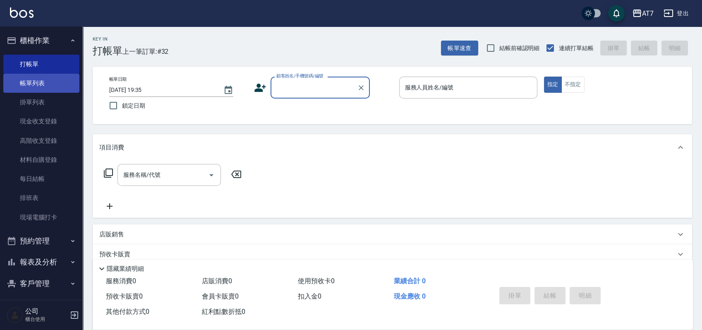
click at [32, 84] on link "帳單列表" at bounding box center [41, 83] width 76 height 19
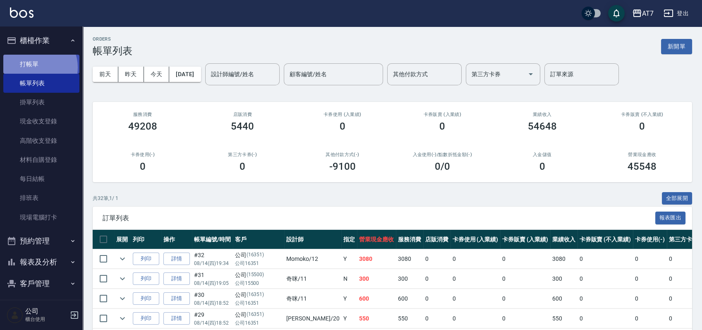
click at [36, 67] on link "打帳單" at bounding box center [41, 64] width 76 height 19
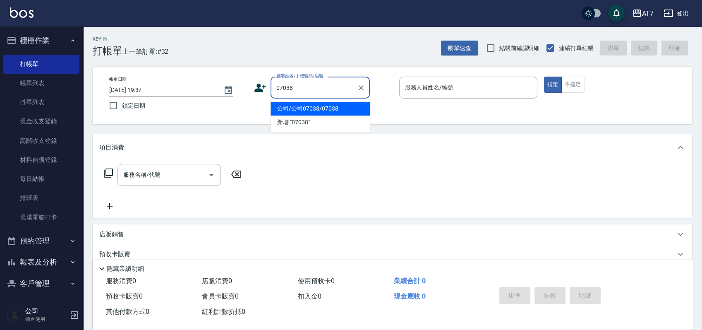
type input "公司/公司07038/07038"
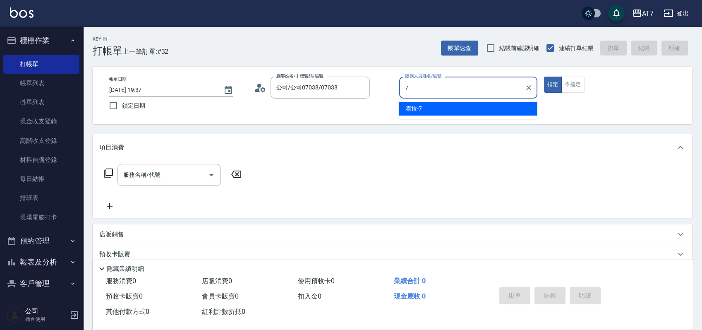
type input "泰拉-7"
type button "true"
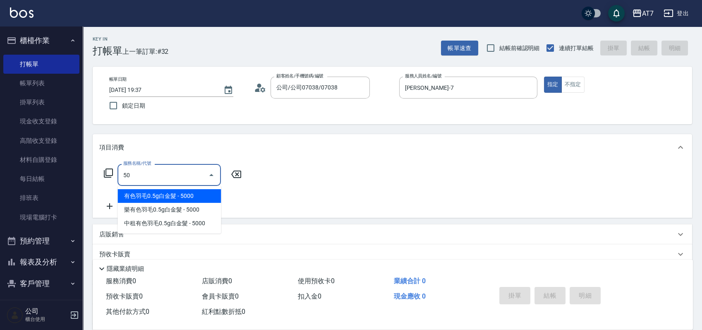
type input "501"
type input "30"
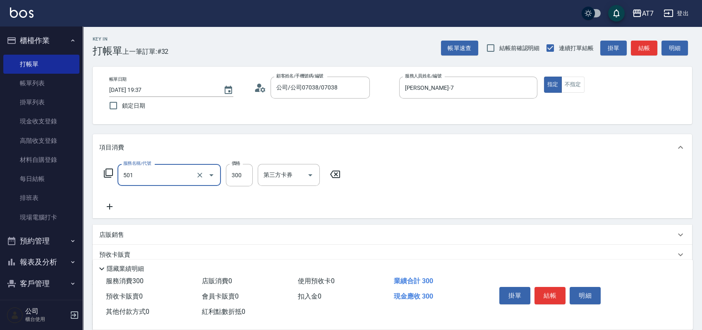
type input "洗髮(互助)(501)"
type input "0"
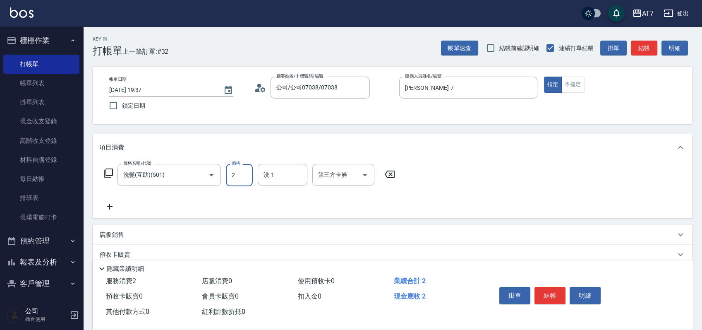
type input "25"
type input "20"
type input "250"
type input "Ruby-42"
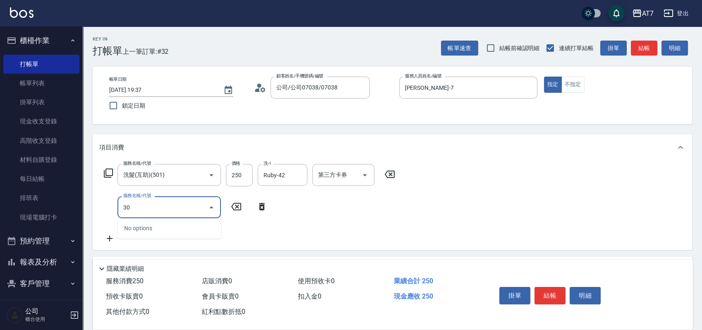
type input "302"
type input "60"
type input "剪髮(302)"
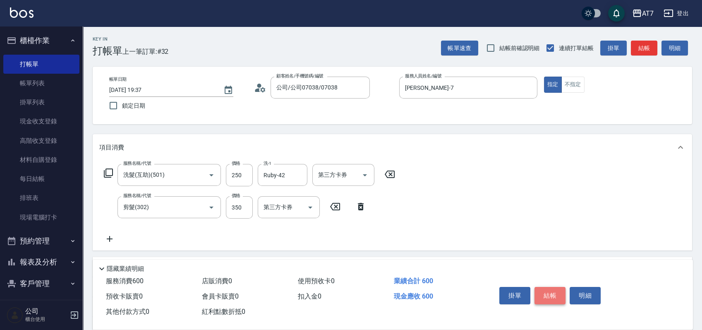
click at [548, 296] on button "結帳" at bounding box center [550, 295] width 31 height 17
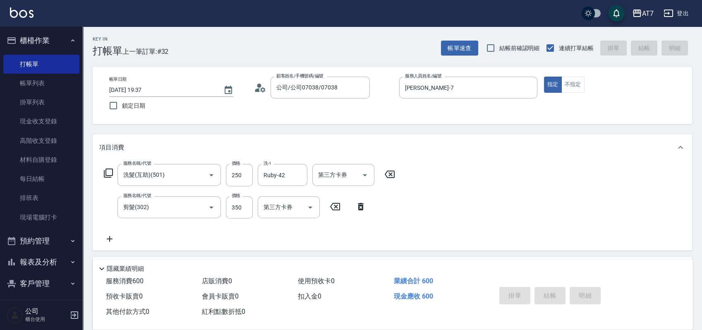
type input "0"
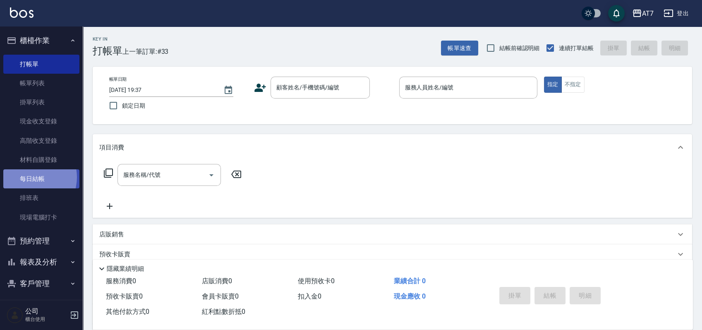
click at [29, 177] on link "每日結帳" at bounding box center [41, 178] width 76 height 19
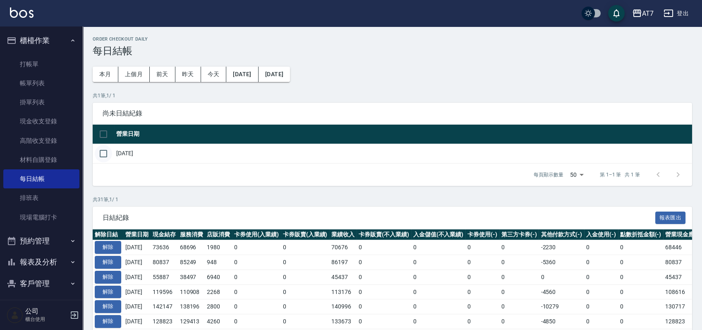
click at [105, 151] on input "checkbox" at bounding box center [103, 153] width 17 height 17
checkbox input "true"
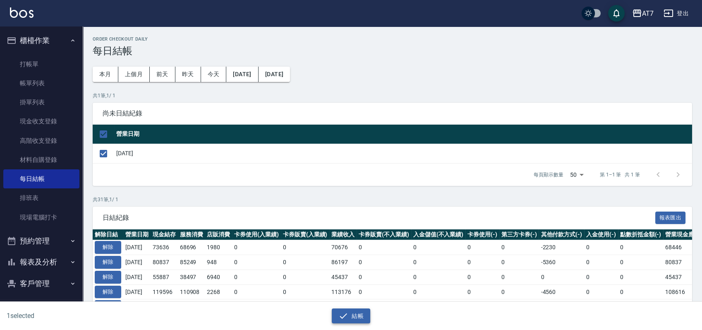
click at [353, 317] on button "結帳" at bounding box center [351, 315] width 38 height 15
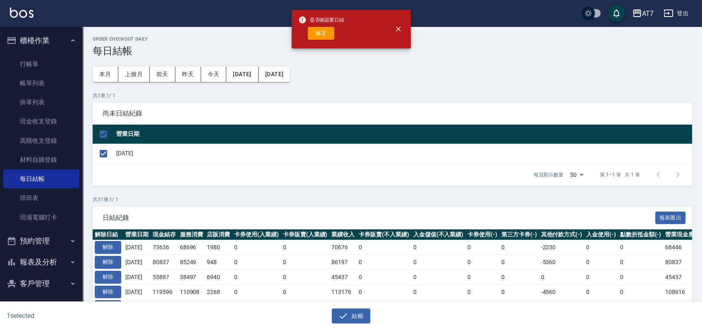
click at [319, 41] on div "是否確認要日結 確定" at bounding box center [321, 29] width 46 height 34
click at [327, 31] on button "確定" at bounding box center [321, 33] width 26 height 13
checkbox input "false"
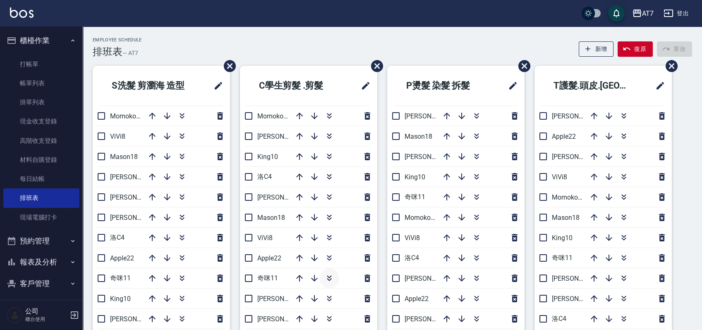
click at [331, 274] on icon "button" at bounding box center [329, 278] width 10 height 10
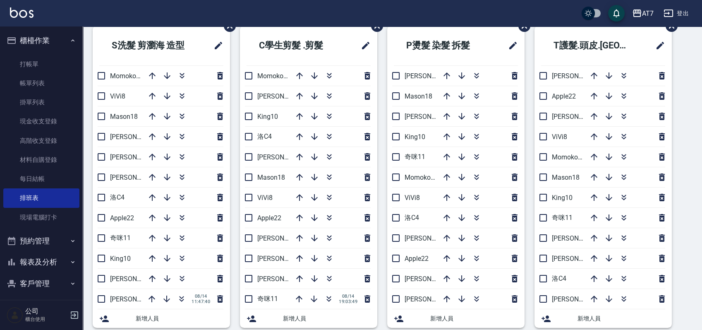
scroll to position [55, 0]
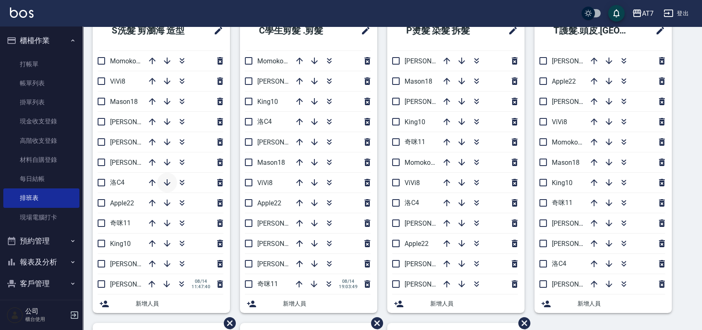
click at [169, 181] on icon "button" at bounding box center [167, 183] width 10 height 10
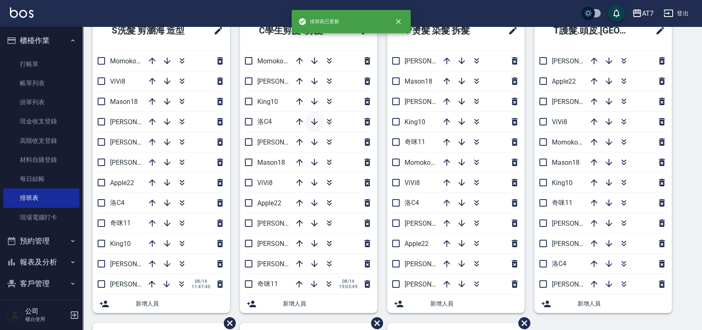
click at [312, 122] on icon "button" at bounding box center [314, 121] width 7 height 7
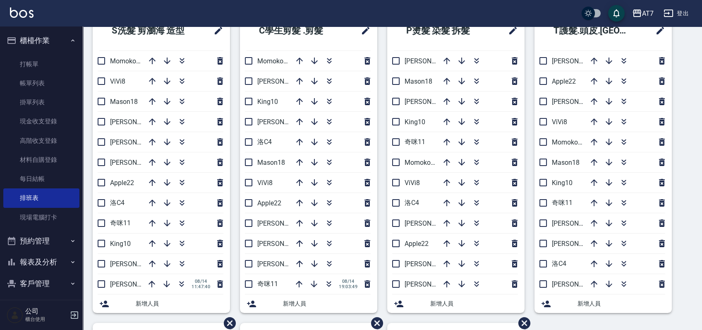
click at [682, 228] on div "S洗髮 剪瀏海 造型 Momoko12 ViVi8 Mason18 [PERSON_NAME]2 [PERSON_NAME] 5 [PERSON_NAME]6…" at bounding box center [388, 323] width 610 height 624
click at [53, 81] on link "帳單列表" at bounding box center [41, 83] width 76 height 19
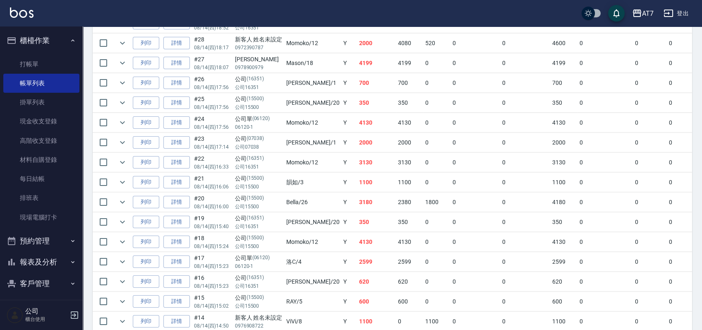
scroll to position [332, 0]
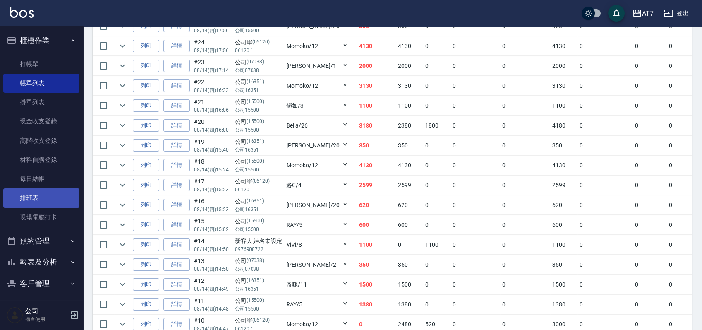
click at [35, 201] on link "排班表" at bounding box center [41, 197] width 76 height 19
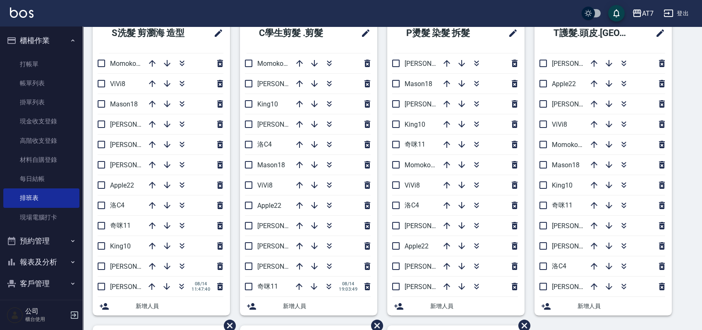
scroll to position [48, 0]
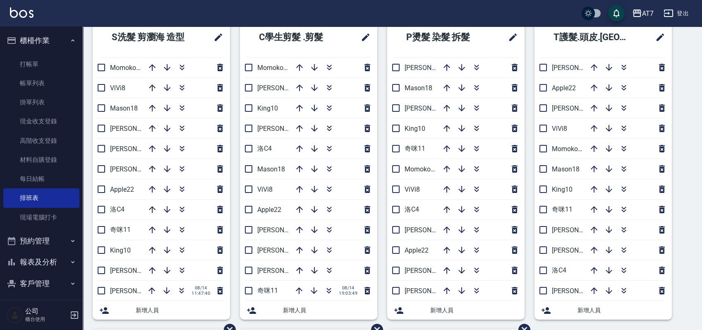
click at [687, 229] on div "S洗髮 剪瀏海 造型 Momoko12 ViVi8 Mason18 [PERSON_NAME]2 [PERSON_NAME] 5 [PERSON_NAME]6…" at bounding box center [388, 329] width 610 height 624
click at [315, 210] on icon "button" at bounding box center [314, 209] width 7 height 7
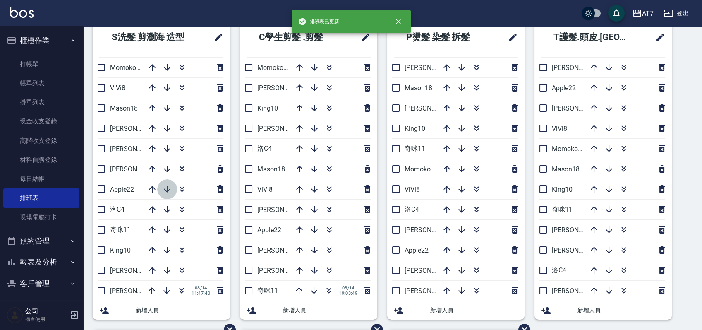
click at [169, 190] on icon "button" at bounding box center [167, 189] width 10 height 10
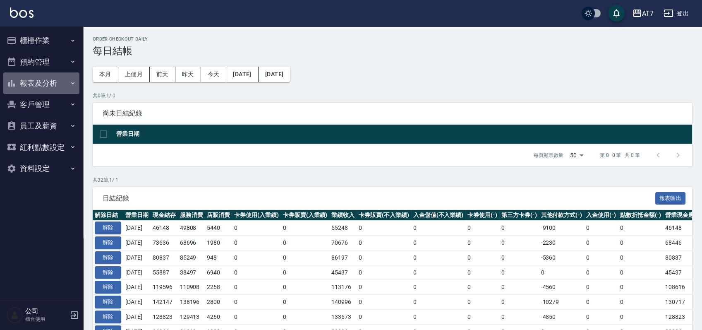
click at [58, 84] on button "報表及分析" at bounding box center [41, 83] width 76 height 22
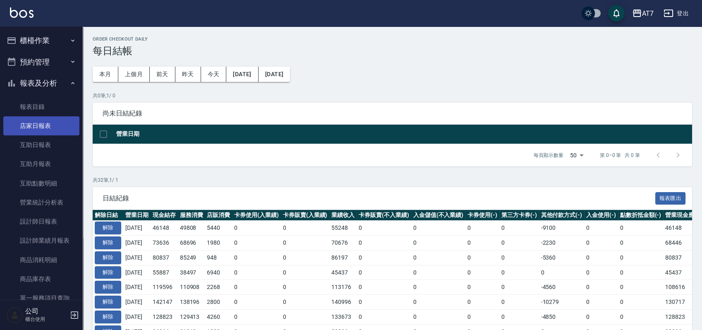
click at [60, 130] on link "店家日報表" at bounding box center [41, 125] width 76 height 19
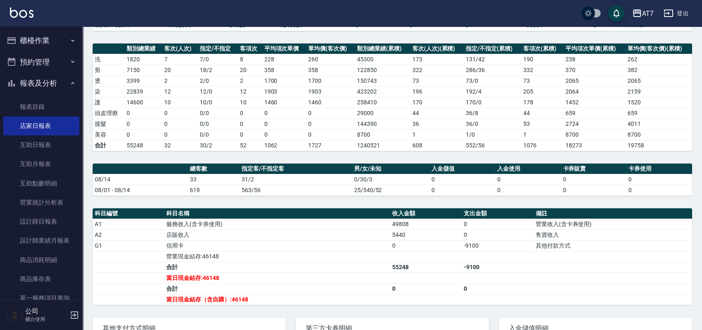
scroll to position [204, 0]
